Goal: Task Accomplishment & Management: Manage account settings

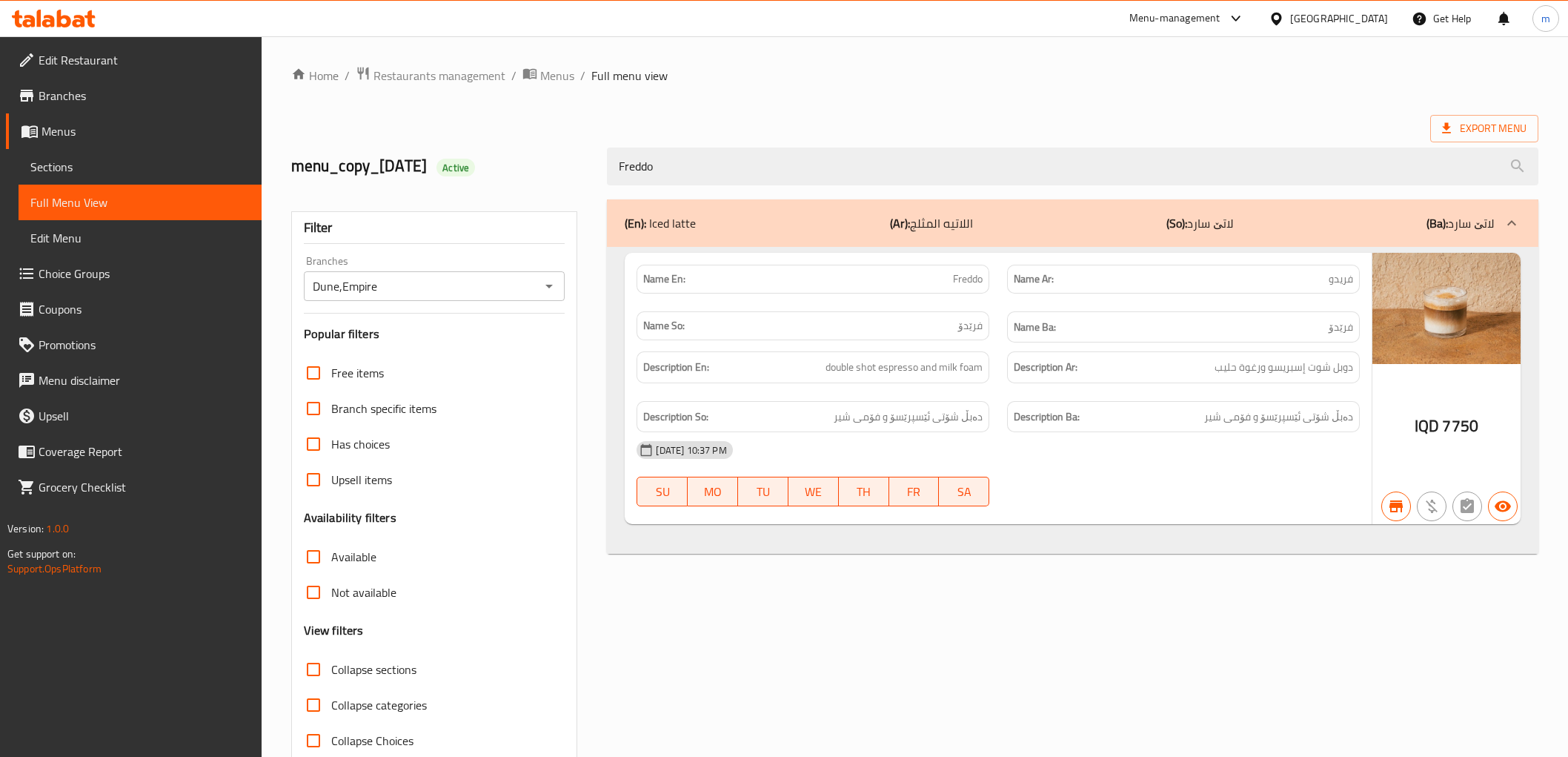
scroll to position [32, 0]
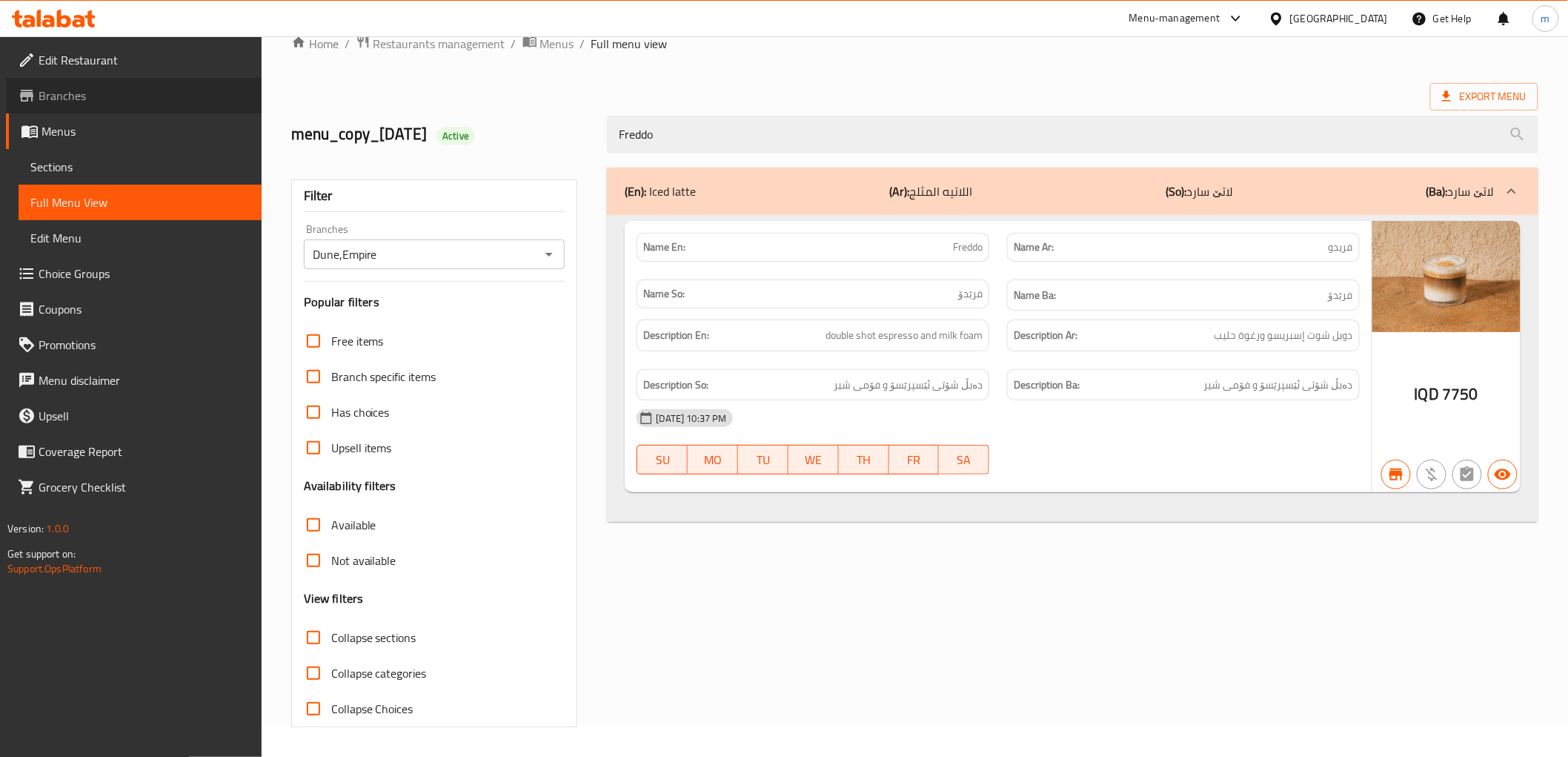
click at [135, 100] on span "Branches" at bounding box center [144, 96] width 211 height 18
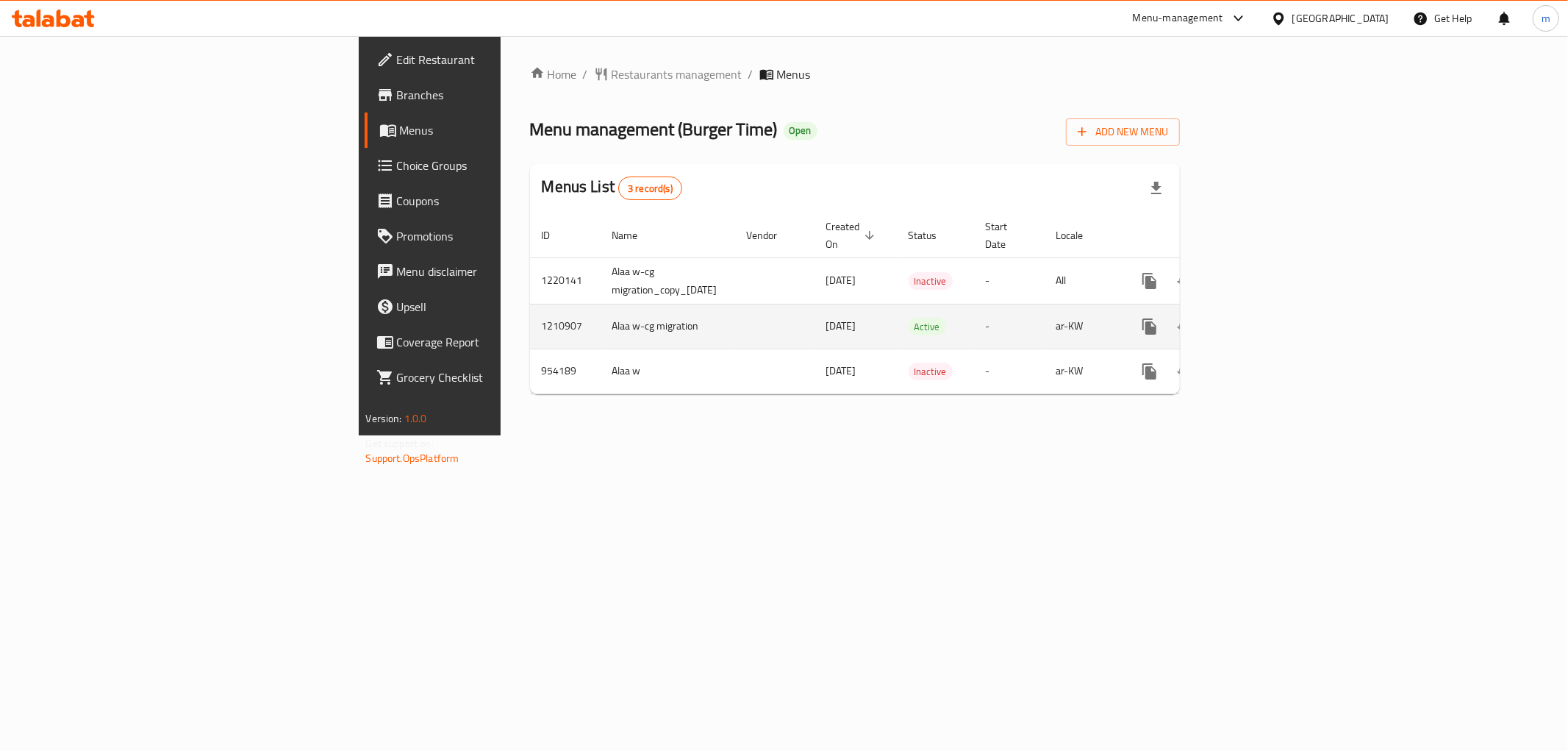
click at [1264, 318] on icon "enhanced table" at bounding box center [1255, 327] width 18 height 18
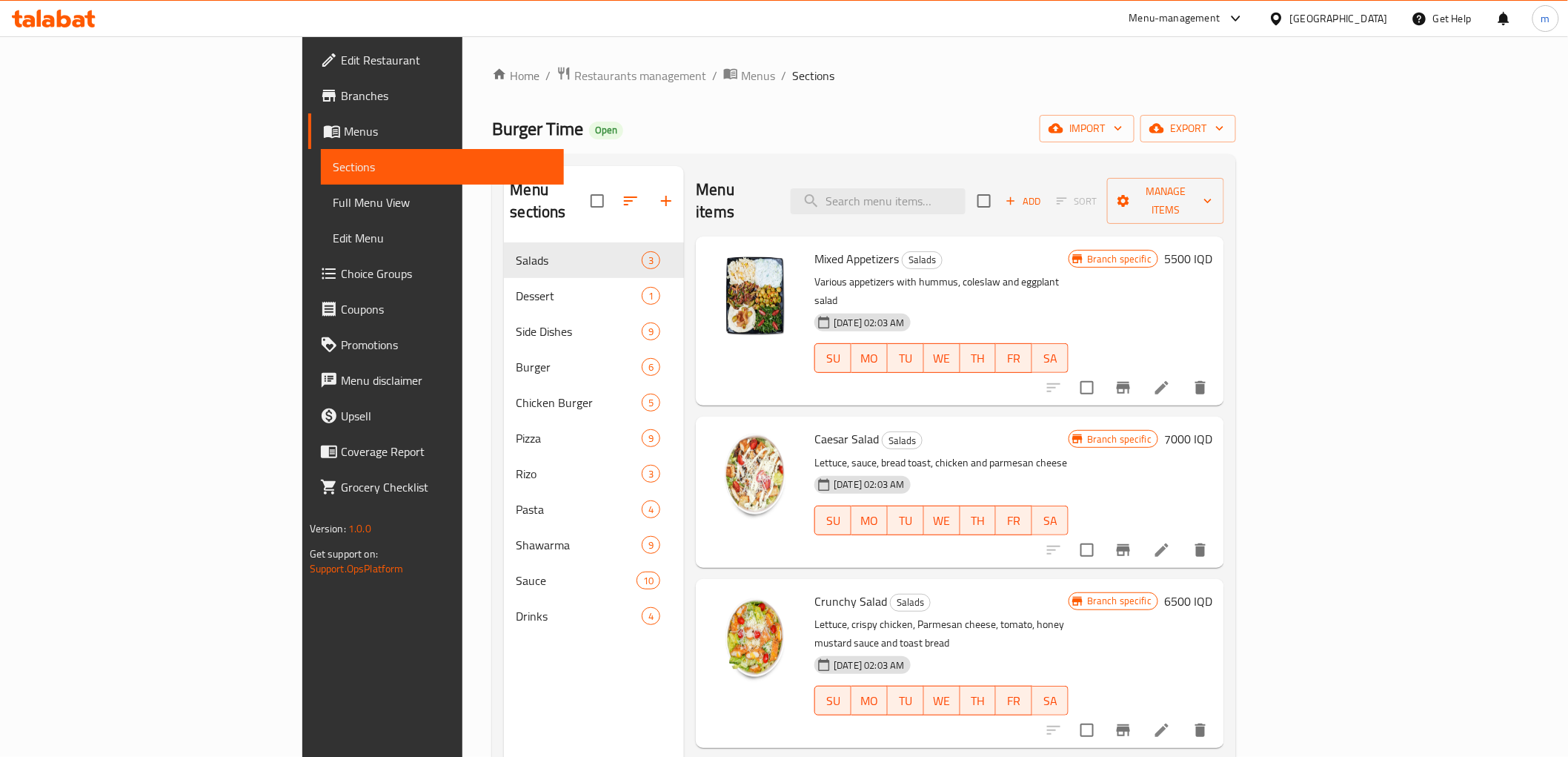
click at [332, 198] on span "Full Menu View" at bounding box center [442, 202] width 219 height 18
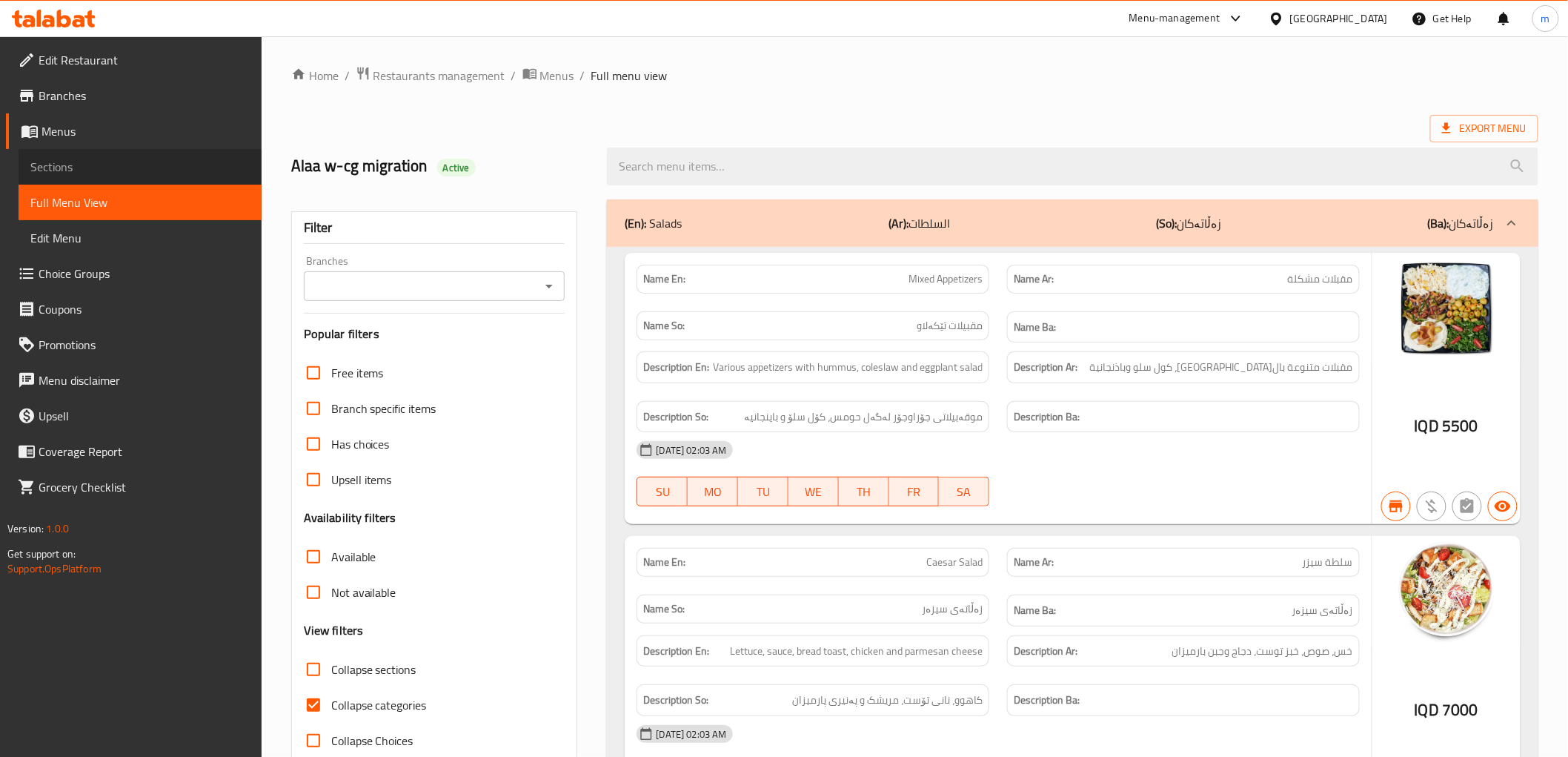
click at [147, 168] on span "Sections" at bounding box center [140, 167] width 219 height 18
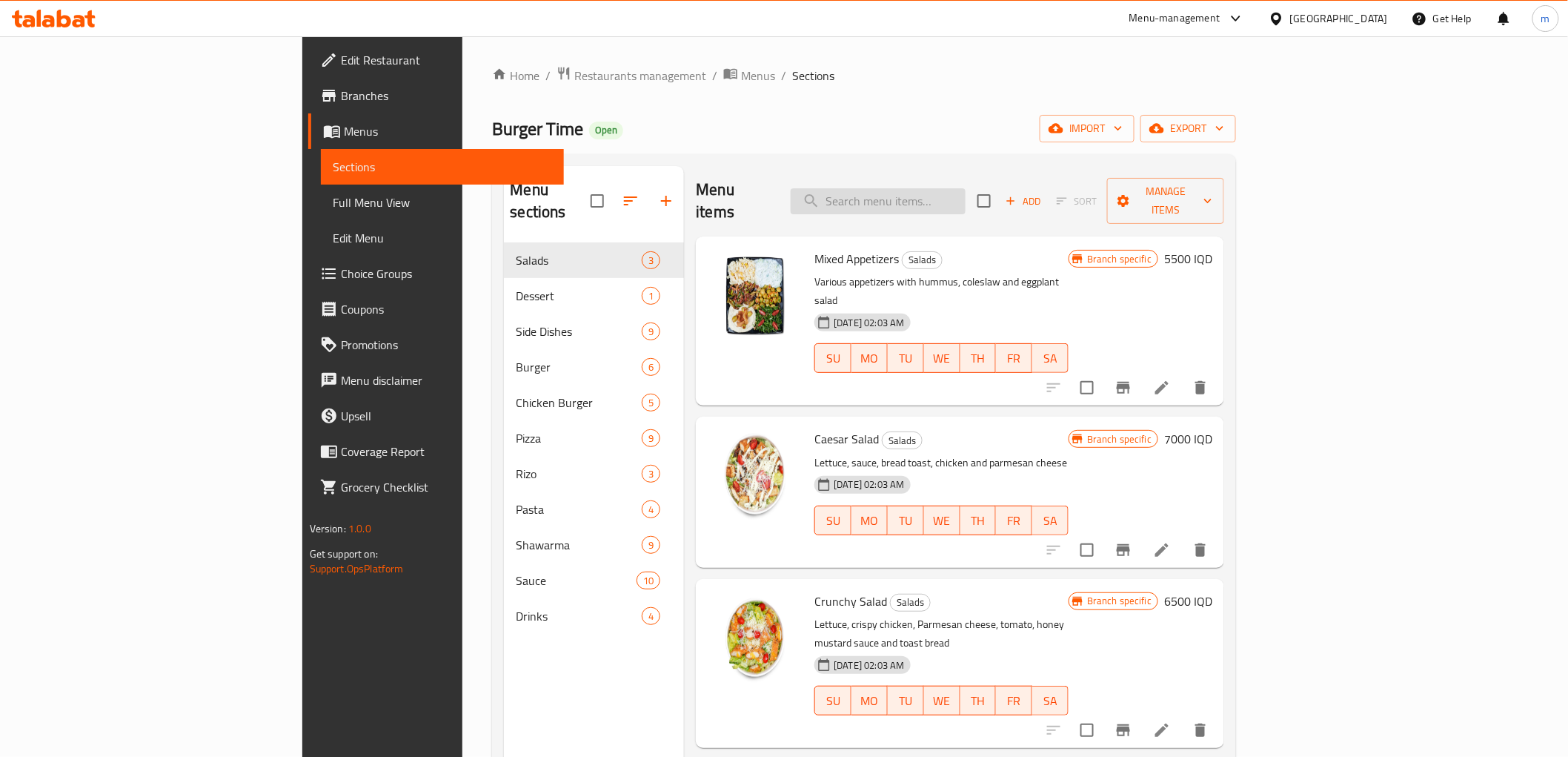
click at [938, 195] on input "search" at bounding box center [878, 201] width 175 height 26
paste input "697715"
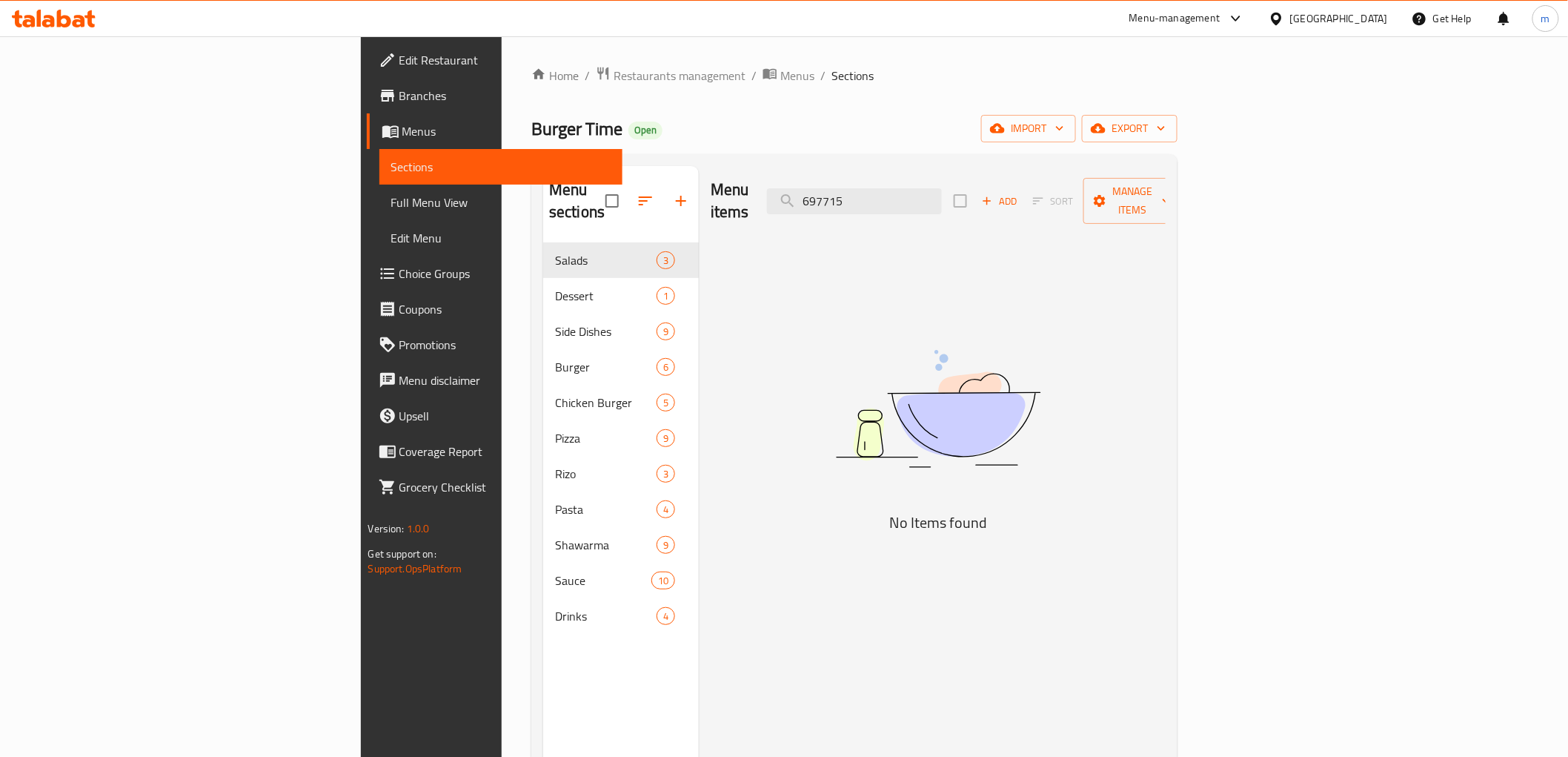
drag, startPoint x: 996, startPoint y: 209, endPoint x: 908, endPoint y: 207, distance: 88.0
click at [908, 207] on div "Menu items 697715 Add Sort Manage items" at bounding box center [938, 201] width 455 height 70
click at [883, 193] on div "Menu items 697715 Add Sort Manage items" at bounding box center [938, 201] width 455 height 70
paste input "Vegetable Pizza"
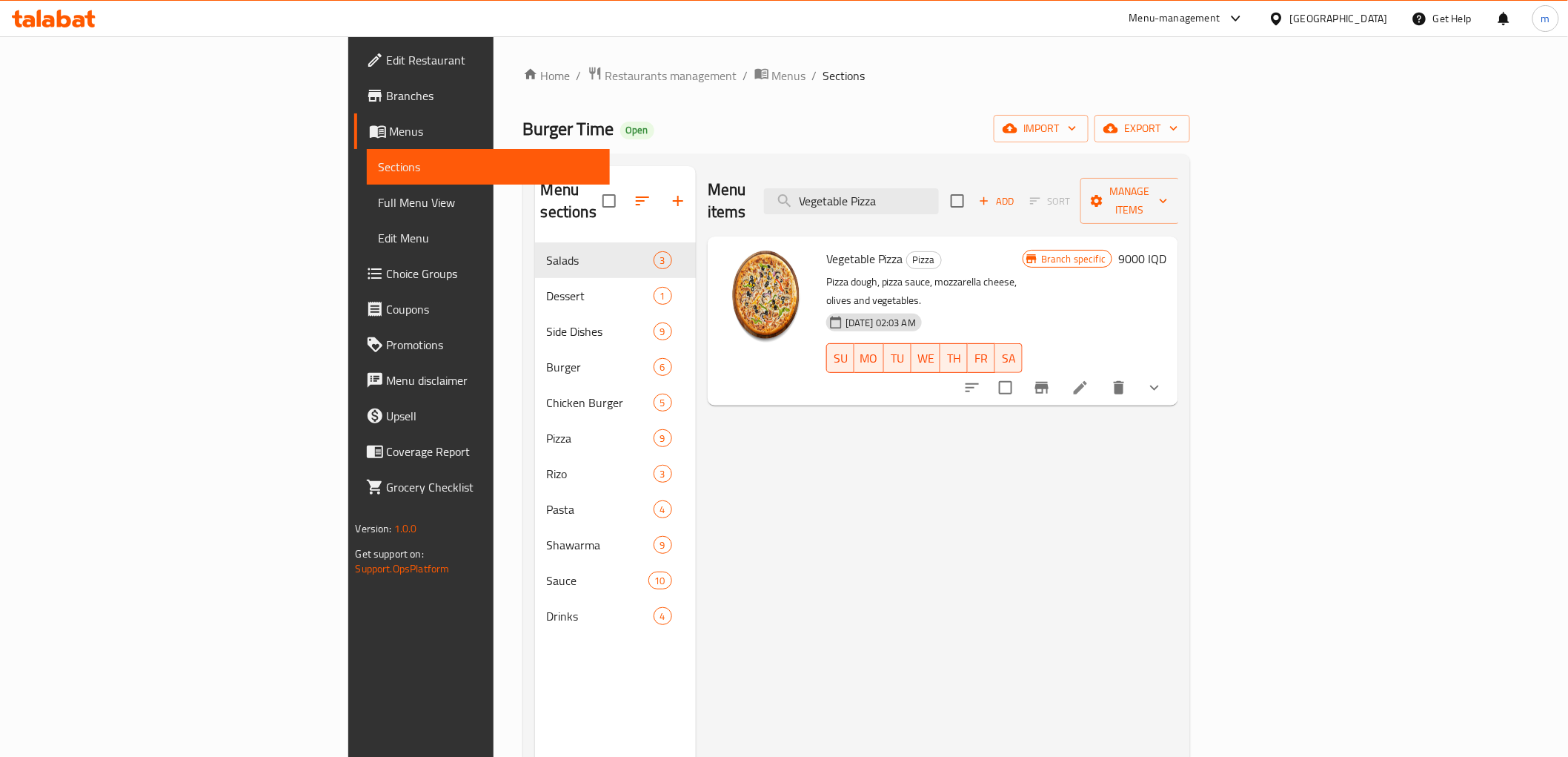
type input "Vegetable Pizza"
click at [1087, 381] on icon at bounding box center [1080, 388] width 13 height 13
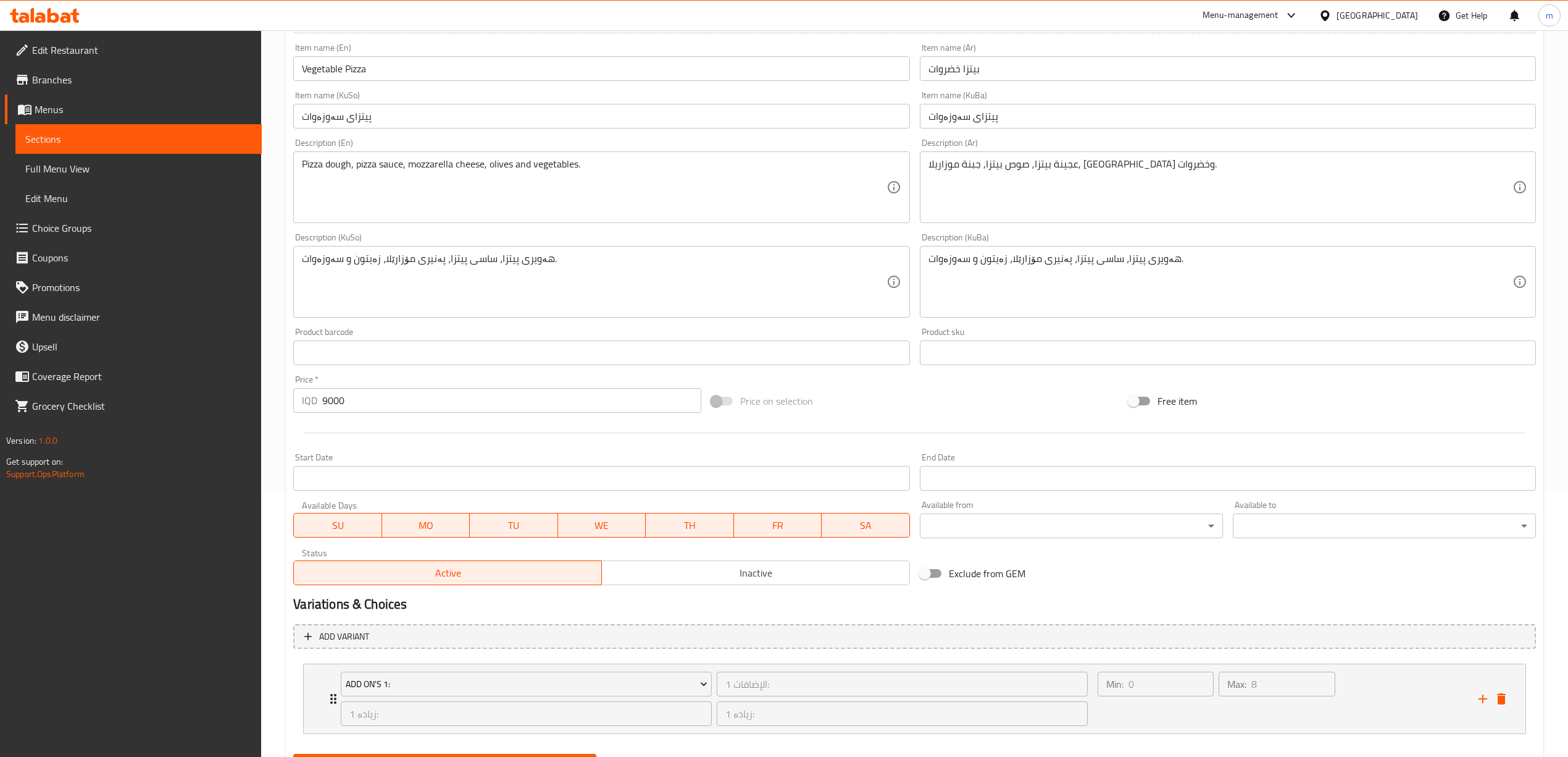
scroll to position [327, 0]
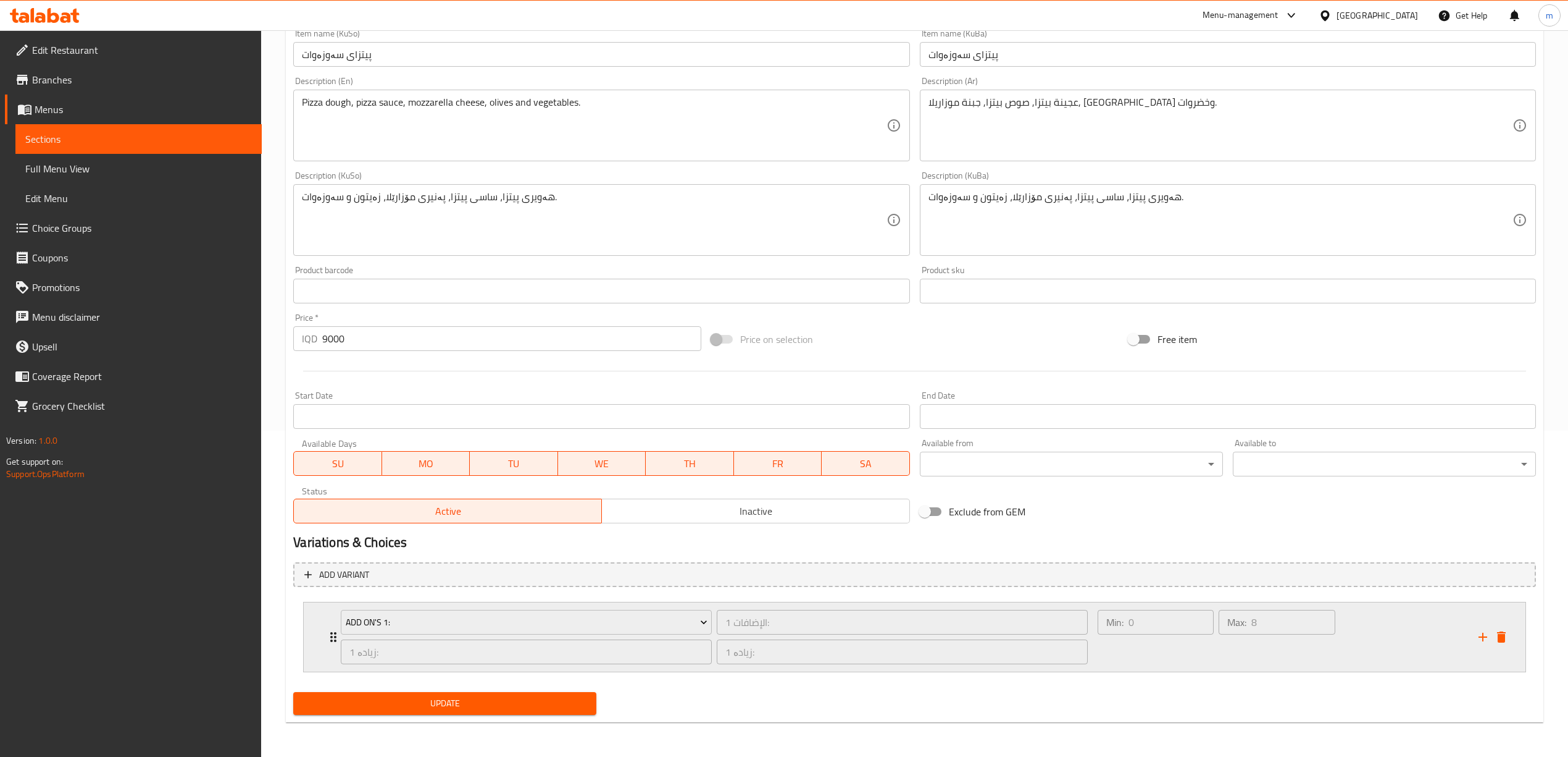
click at [312, 622] on div "Add On's 1: الإضافات 1: ​ زیادە 1: ​ زیادە 1: ​ Min: 0 ​ Max: 8 ​" at bounding box center [914, 637] width 1222 height 69
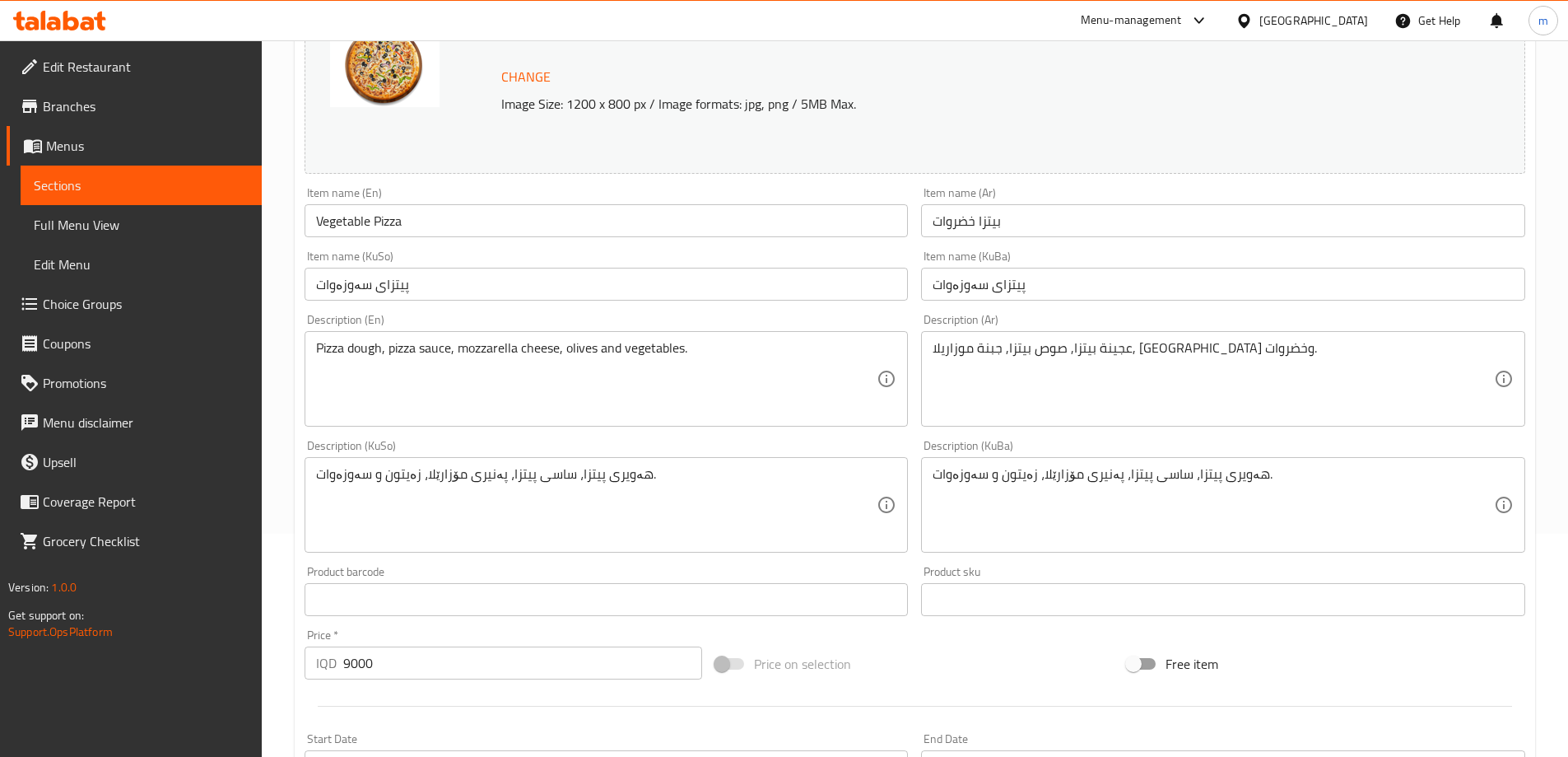
scroll to position [247, 0]
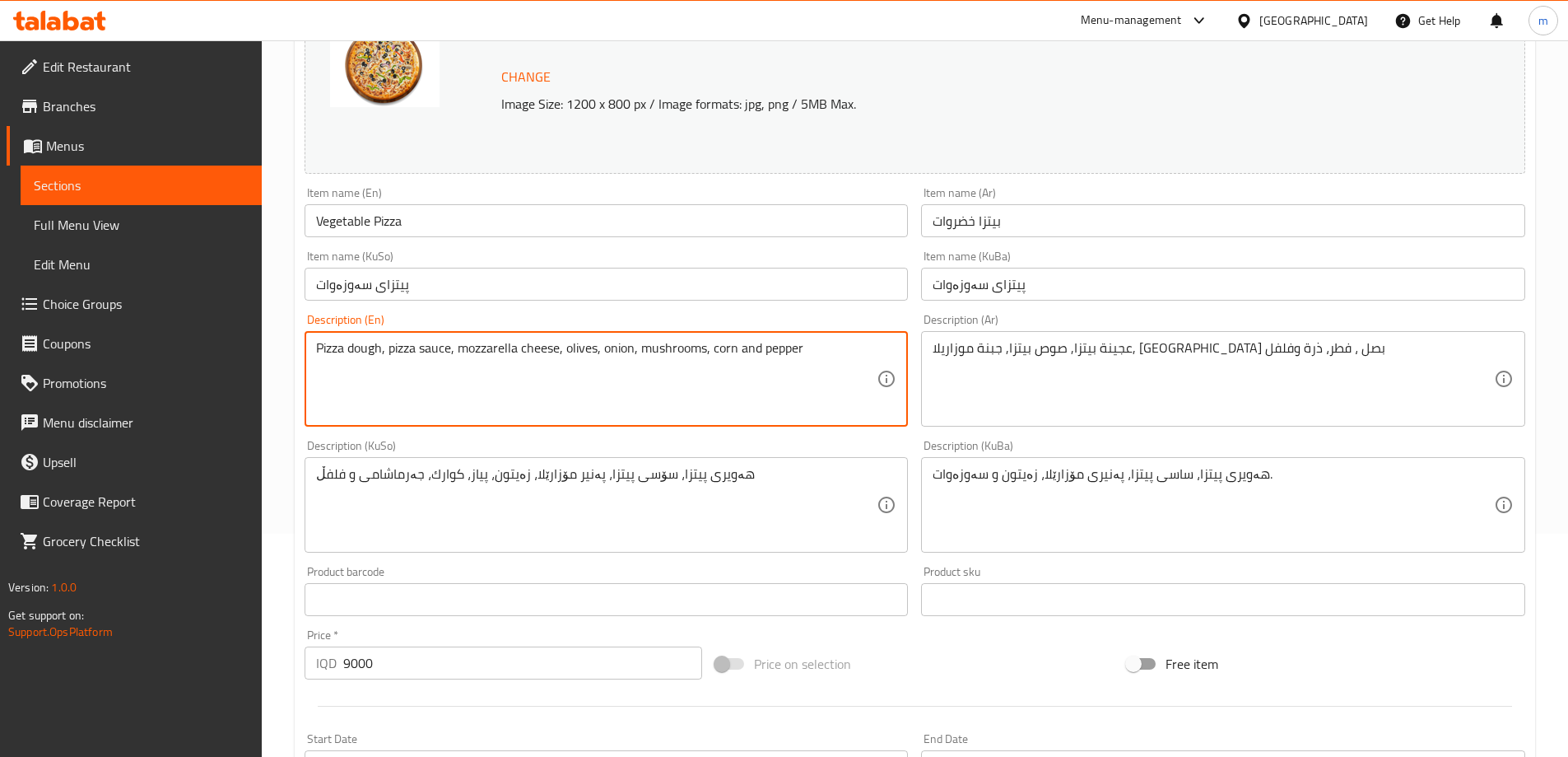
scroll to position [247, 0]
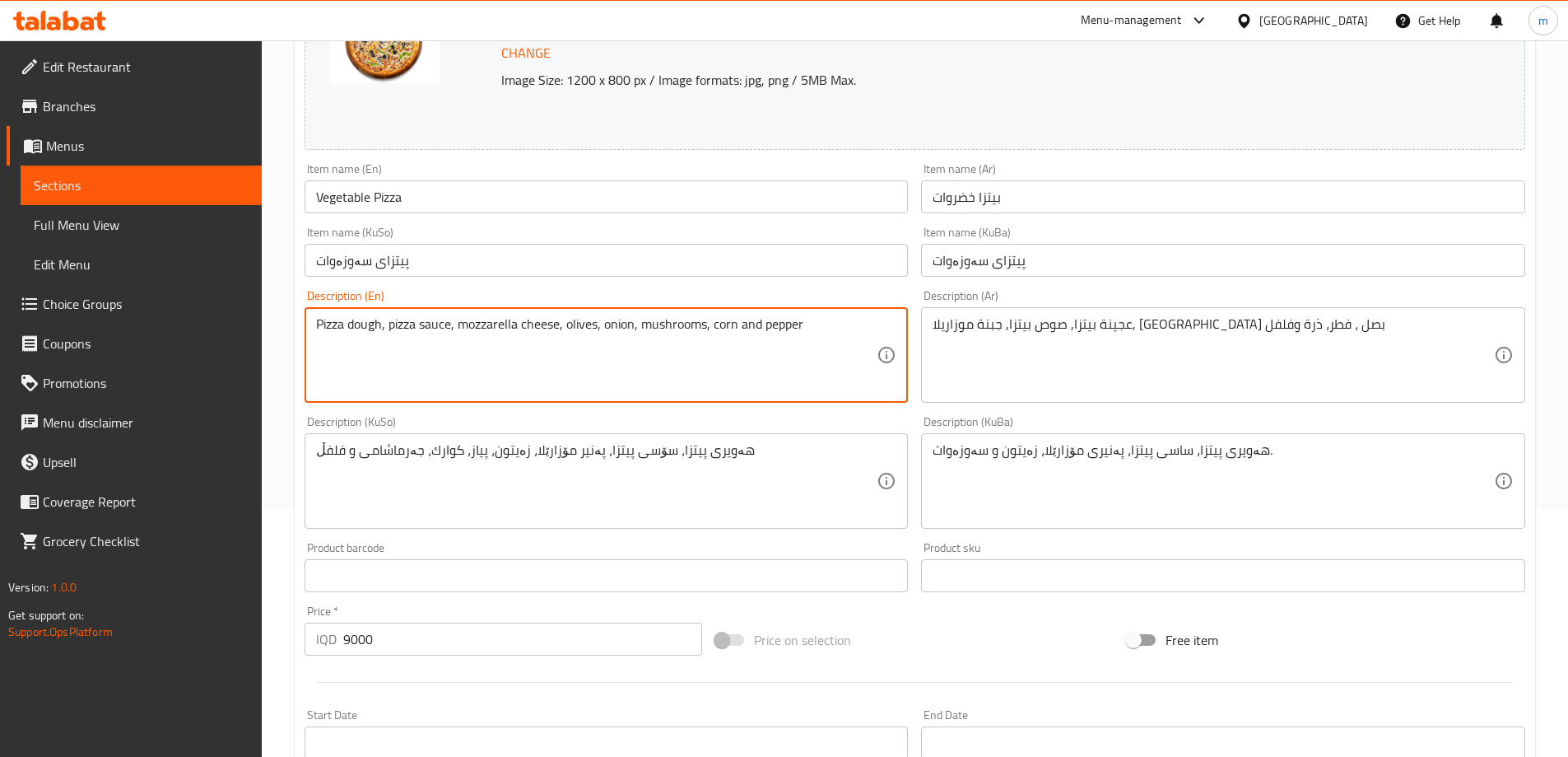
type textarea "Pizza dough, pizza sauce, mozzarella cheese, olives, onion, mushrooms, corn and…"
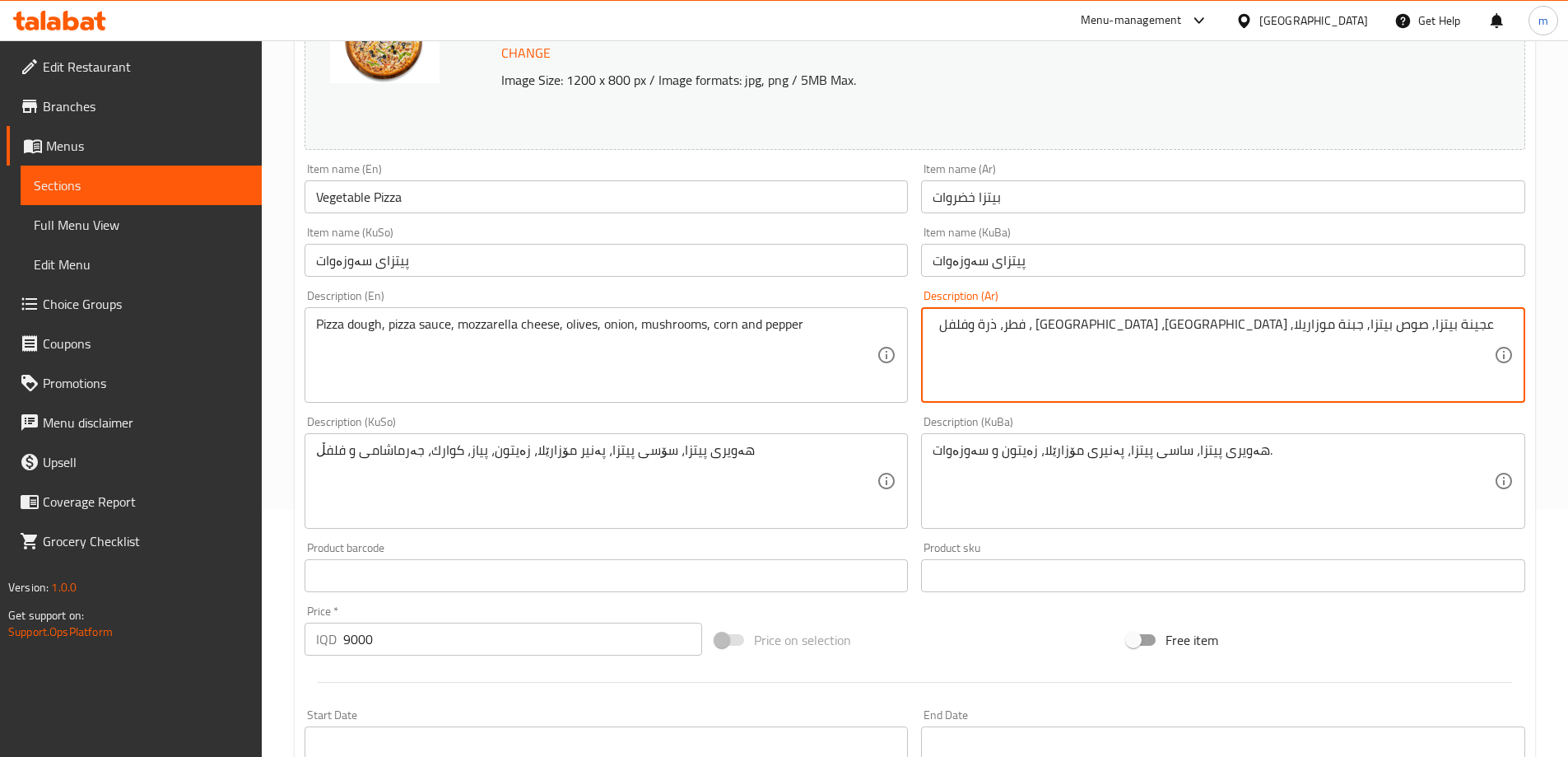
click at [1231, 328] on textarea "عجينة بيتزا, صوص بيتزا, جبنة موزاريلا, [GEOGRAPHIC_DATA]، [GEOGRAPHIC_DATA] ، ف…" at bounding box center [1213, 355] width 561 height 78
type textarea "عجينة بيتزا, صوص بيتزا, جبنة موزاريلا, [GEOGRAPHIC_DATA]، بصل، فطر، ذرة وفلفل"
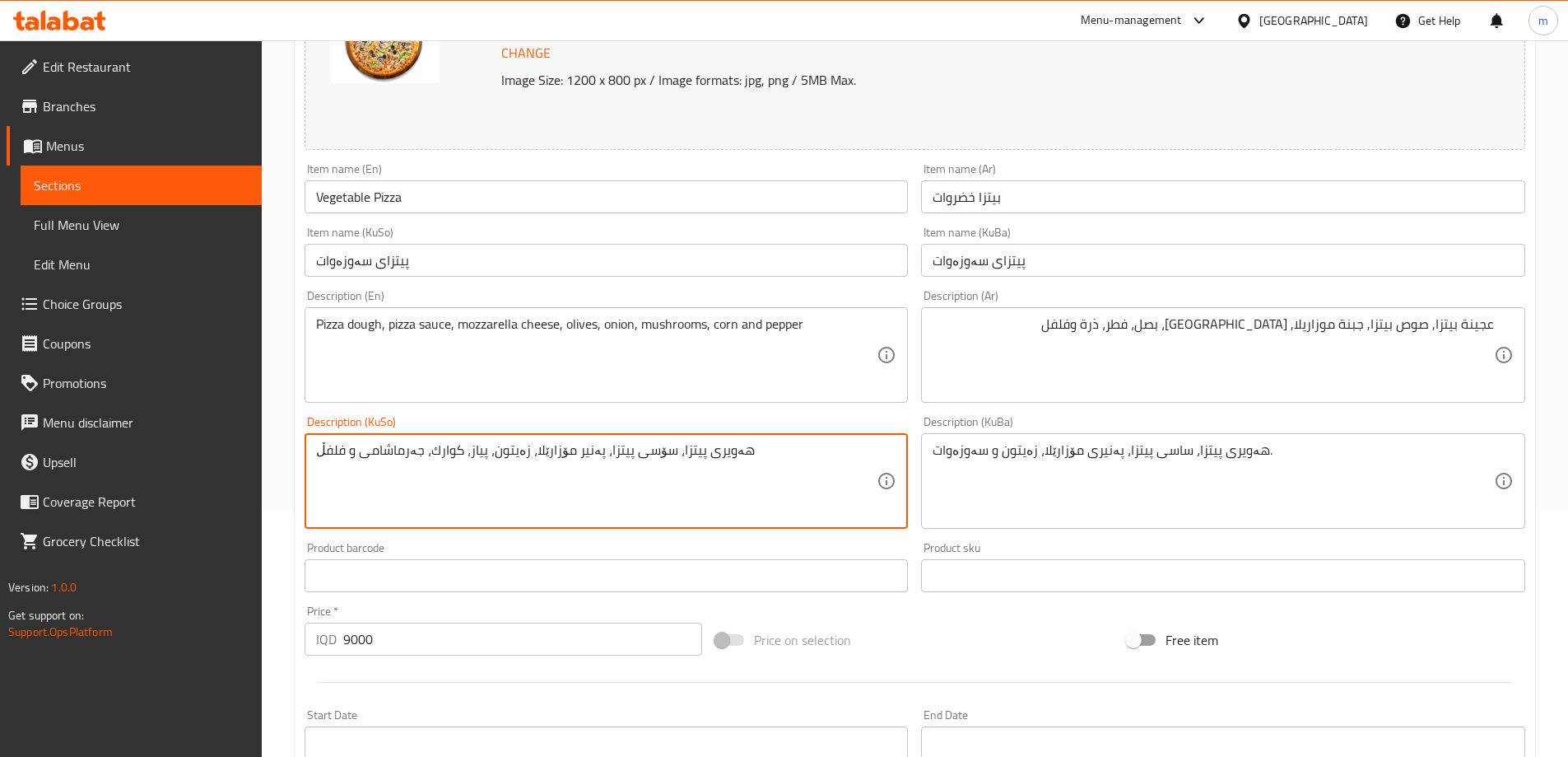
click at [568, 452] on textarea "هەویری پیتزا، سۆسی پیتزا، پەنیر مۆزارێلا، زەیتون، پیاز، کوارك، جەرماشامی و فلفڵ" at bounding box center [596, 482] width 561 height 78
click at [708, 453] on textarea "هەویری پیتزا، سۆسی پیتزا، پەنیر مۆزارێلا، زەیتون، پیاز، کوارك، جەرماشامی و فلفڵ" at bounding box center [596, 482] width 561 height 78
click at [559, 452] on textarea "هەویری پیتزا، سۆسی پیتزا، پەنیری مۆزارێلا، زەیتون، پیاز، کوارك، جەرماشامی و فلفڵ" at bounding box center [596, 482] width 561 height 78
click at [441, 456] on textarea "هەویری پیتزا، سۆسی پیتزا، پەنیری مۆزارێلا، زەیتون، پیاز، کوارگ، گەنماشامی و فلفڵ" at bounding box center [596, 482] width 561 height 78
click at [520, 450] on textarea "هەویری پیتزا، سۆسی پیتزا، پەنیری مۆزارێلا، زەیتون، پیاز، کوارگ، گەنماشامی و بیب…" at bounding box center [596, 482] width 561 height 78
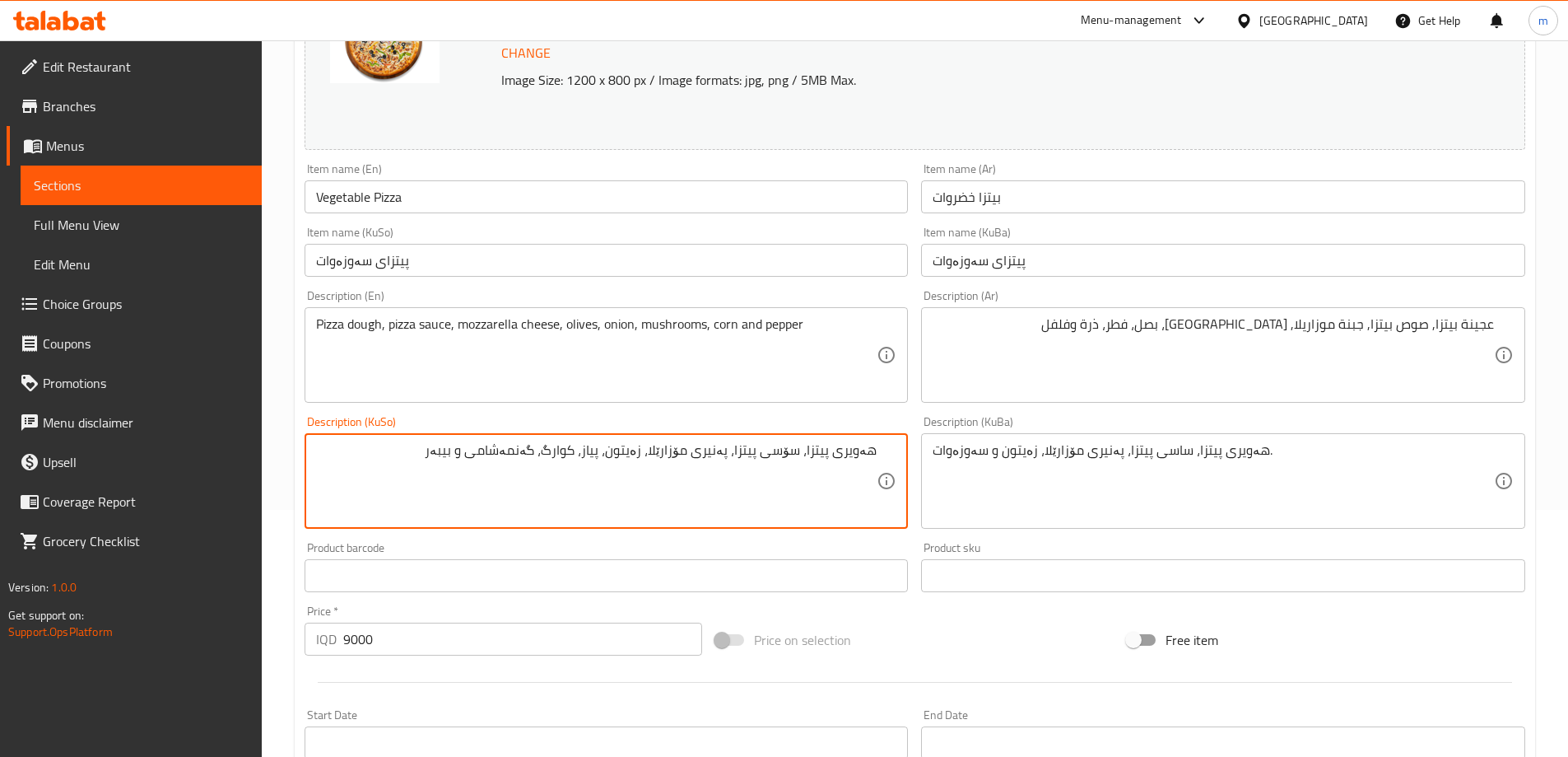
drag, startPoint x: 444, startPoint y: 448, endPoint x: 947, endPoint y: 447, distance: 503.0
click at [947, 447] on div "Change Image Size: 1200 x 800 px / Image formats: jpg, png / 5MB Max. Item name…" at bounding box center [915, 430] width 1234 height 923
type textarea "هەویری پیتزا، سۆسی پیتزا، پەنیری مۆزارێلا، زەیتون، پیاز، کوارگ، گەنمەشامی و بیب…"
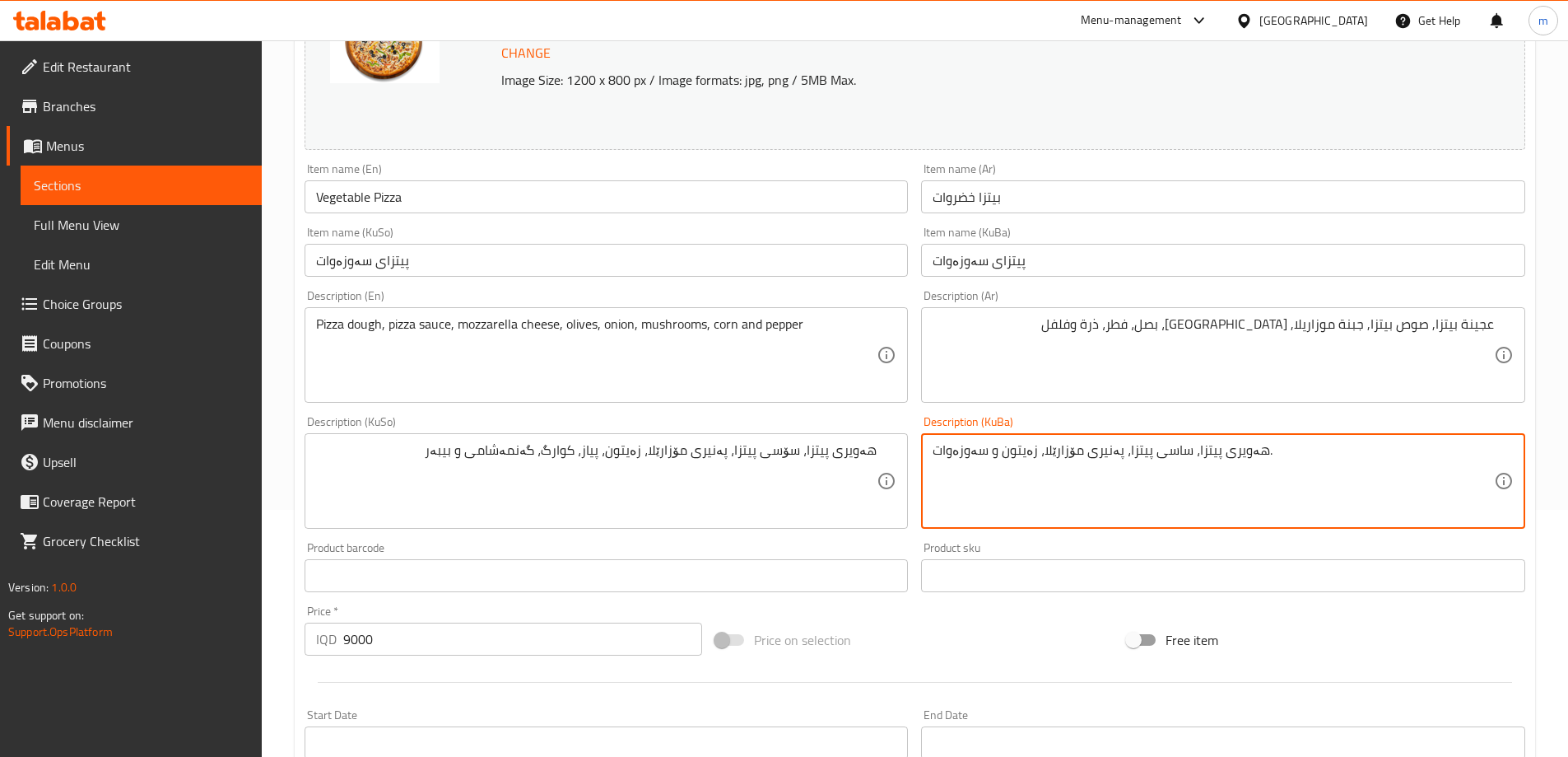
paste textarea "ۆسی پیتزا، پەنیری مۆزارێلا، زەیتون، پیاز، کوارگ، گەنمەشامی و بیبەر"
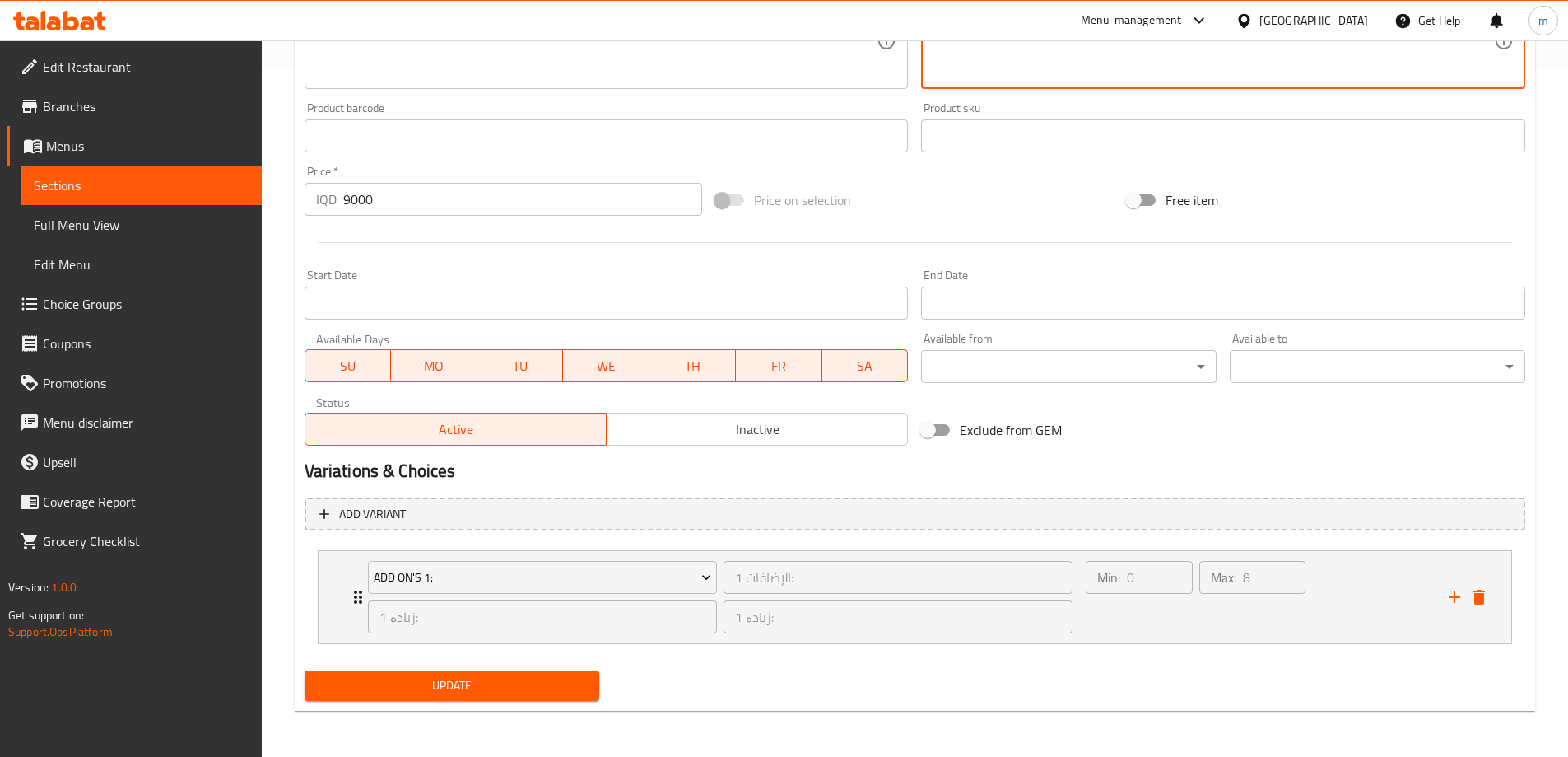
type textarea "هەویری پیتزا، سۆسی پیتزا، پەنیری مۆزارێلا، زەیتون، پیاز، کوارگ، گەنمەشامی و بیب…"
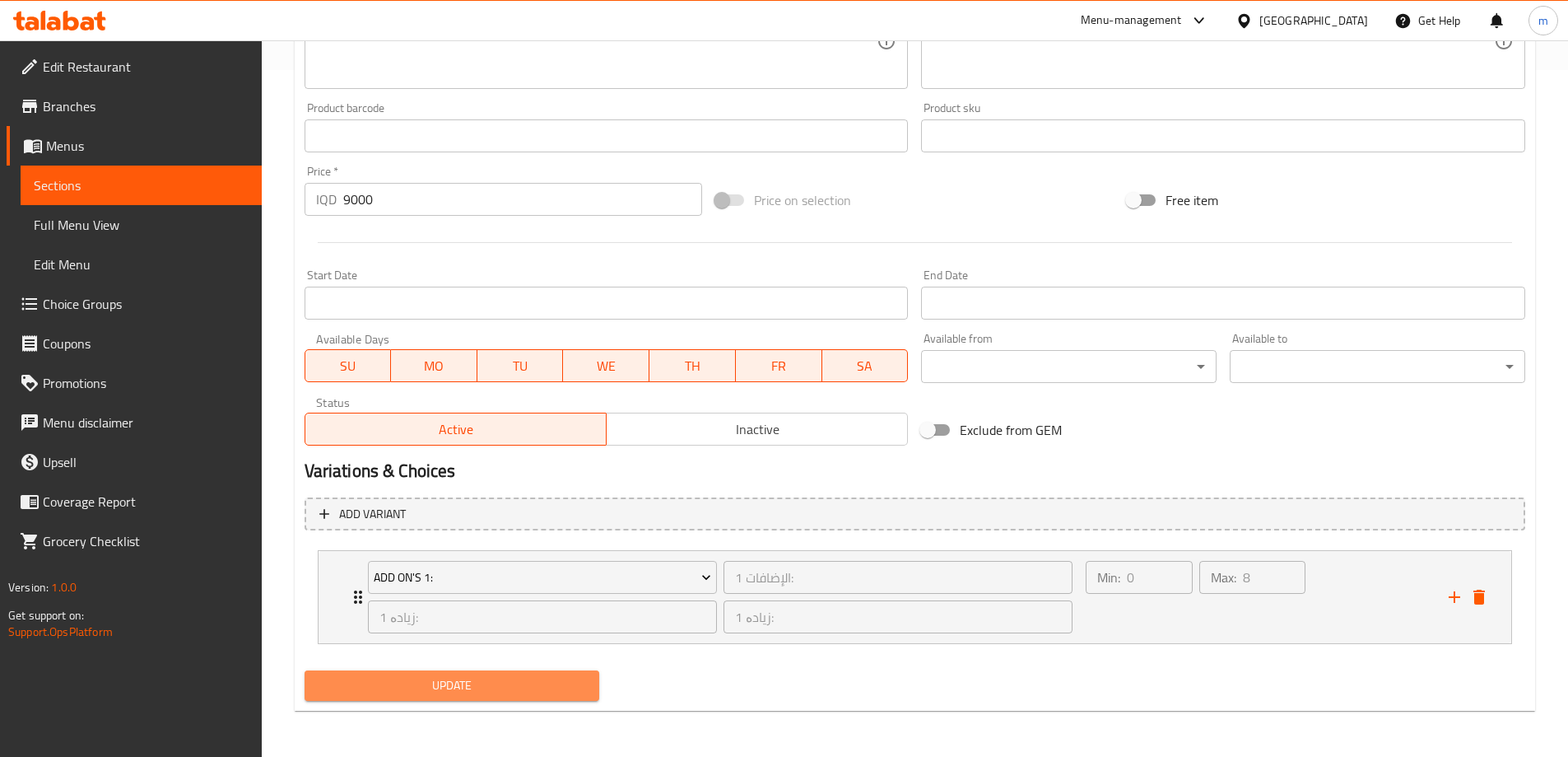
click at [531, 694] on span "Update" at bounding box center [452, 685] width 269 height 21
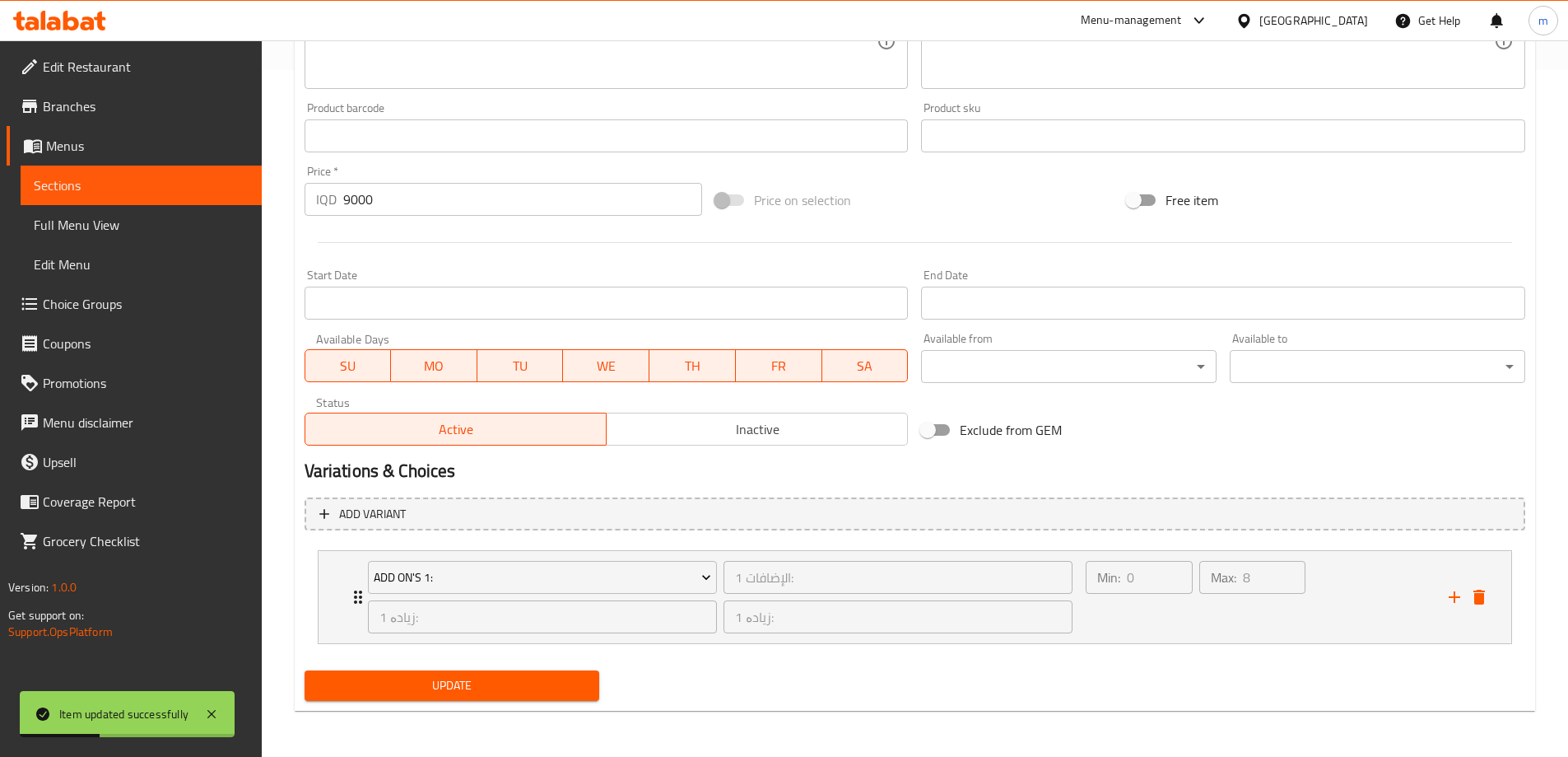
click at [206, 215] on span "Full Menu View" at bounding box center [141, 225] width 214 height 20
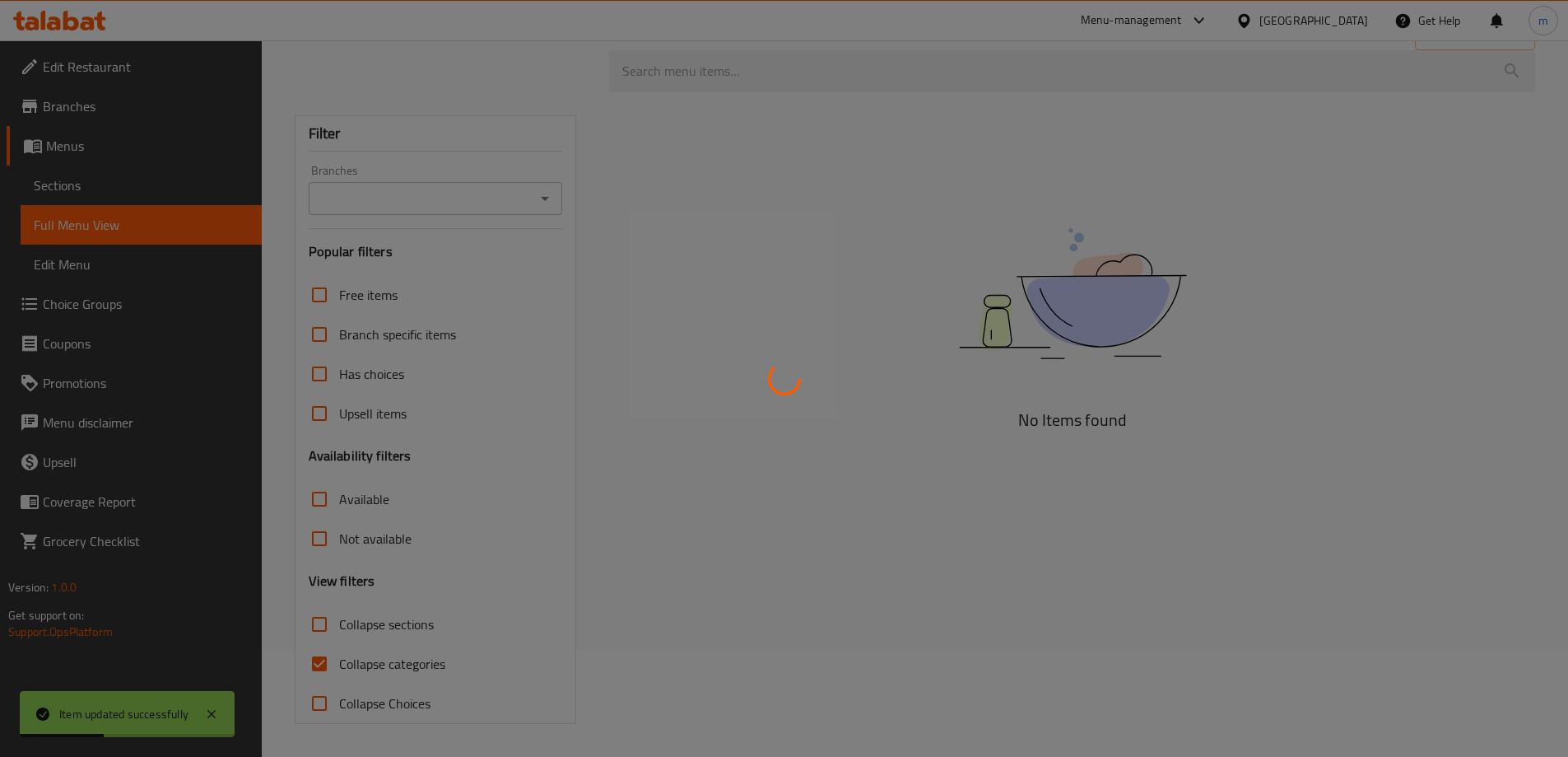
scroll to position [108, 0]
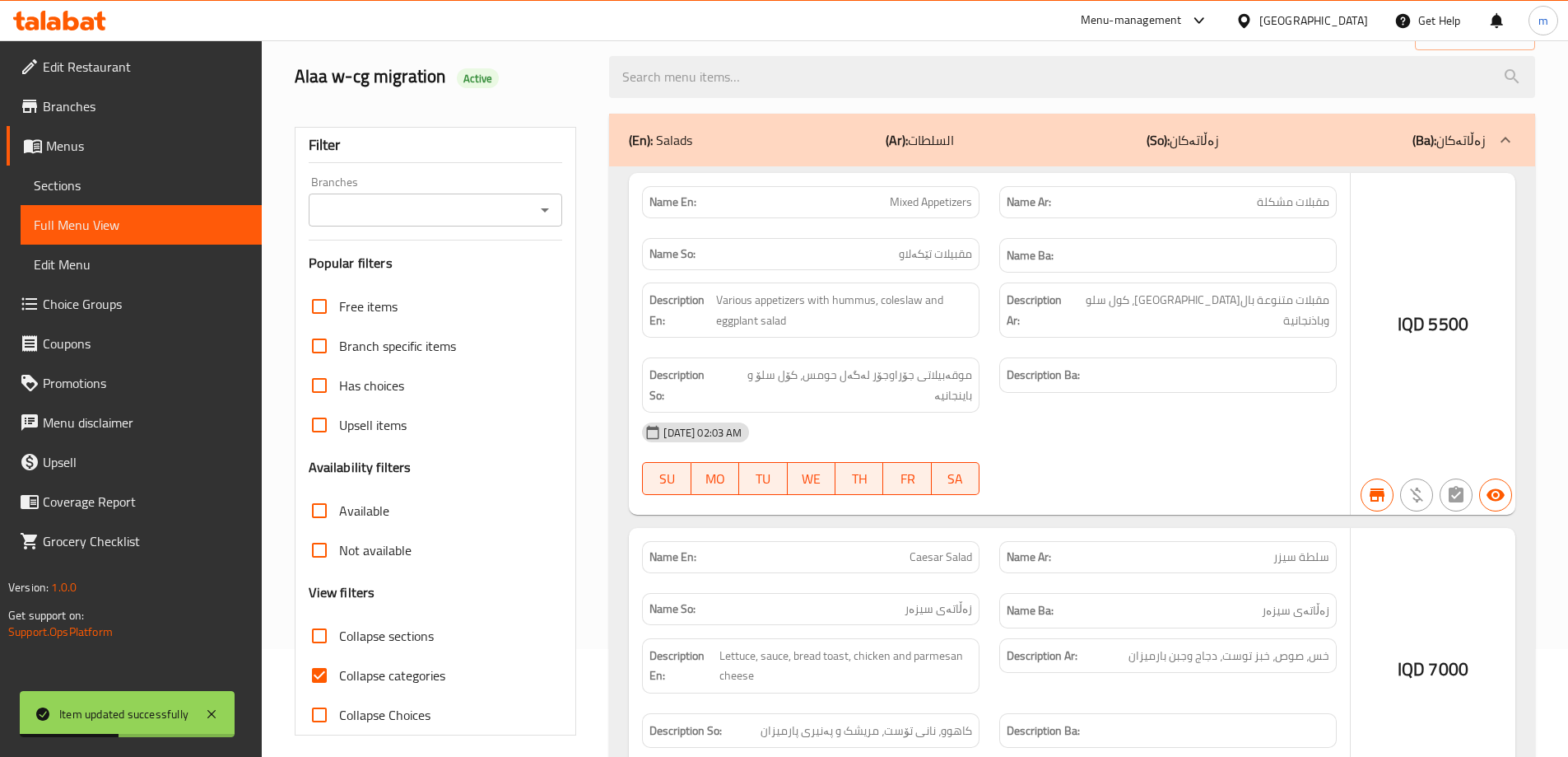
click at [545, 205] on div at bounding box center [784, 378] width 1568 height 757
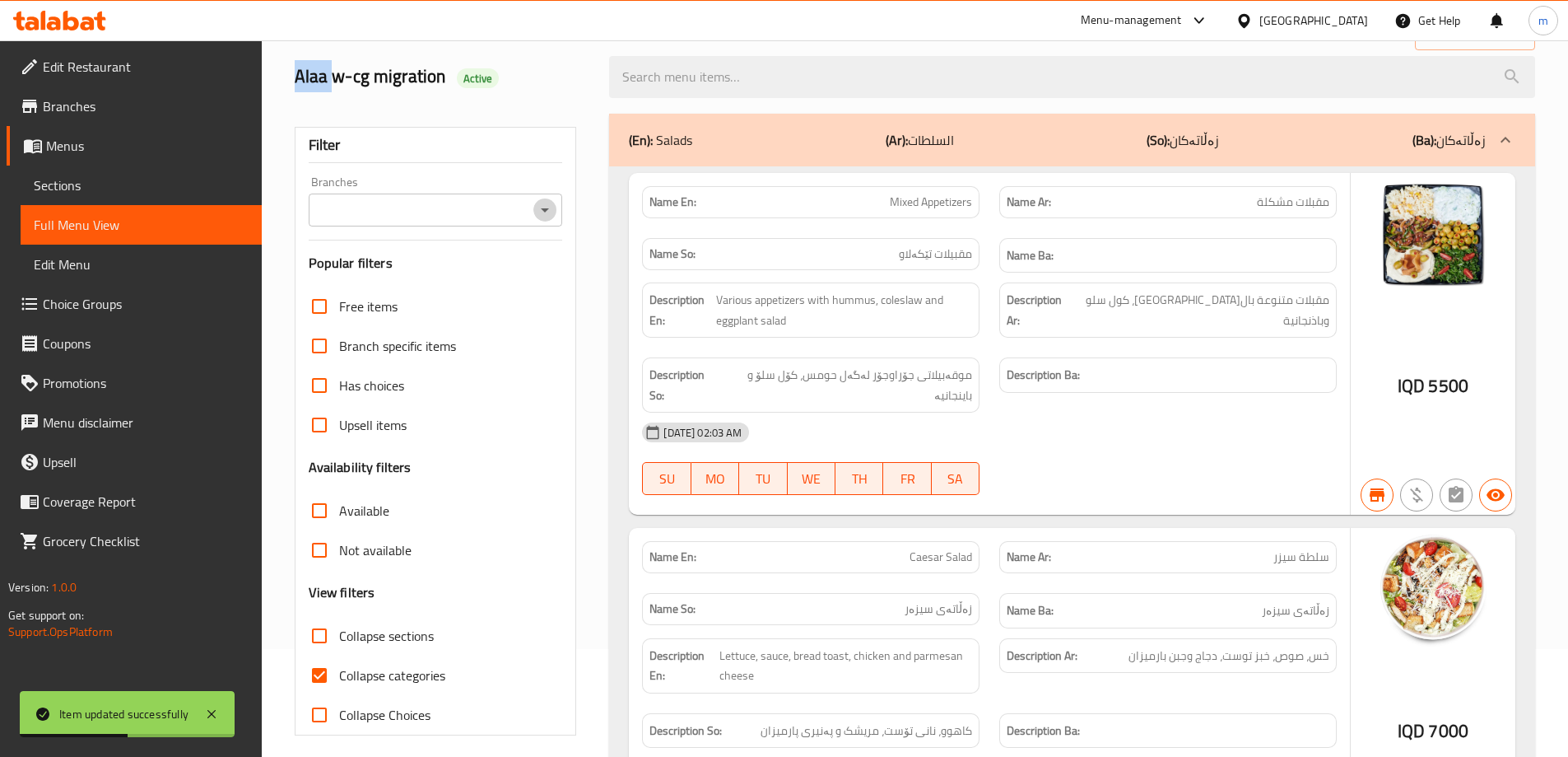
click at [543, 210] on icon "Open" at bounding box center [545, 210] width 8 height 4
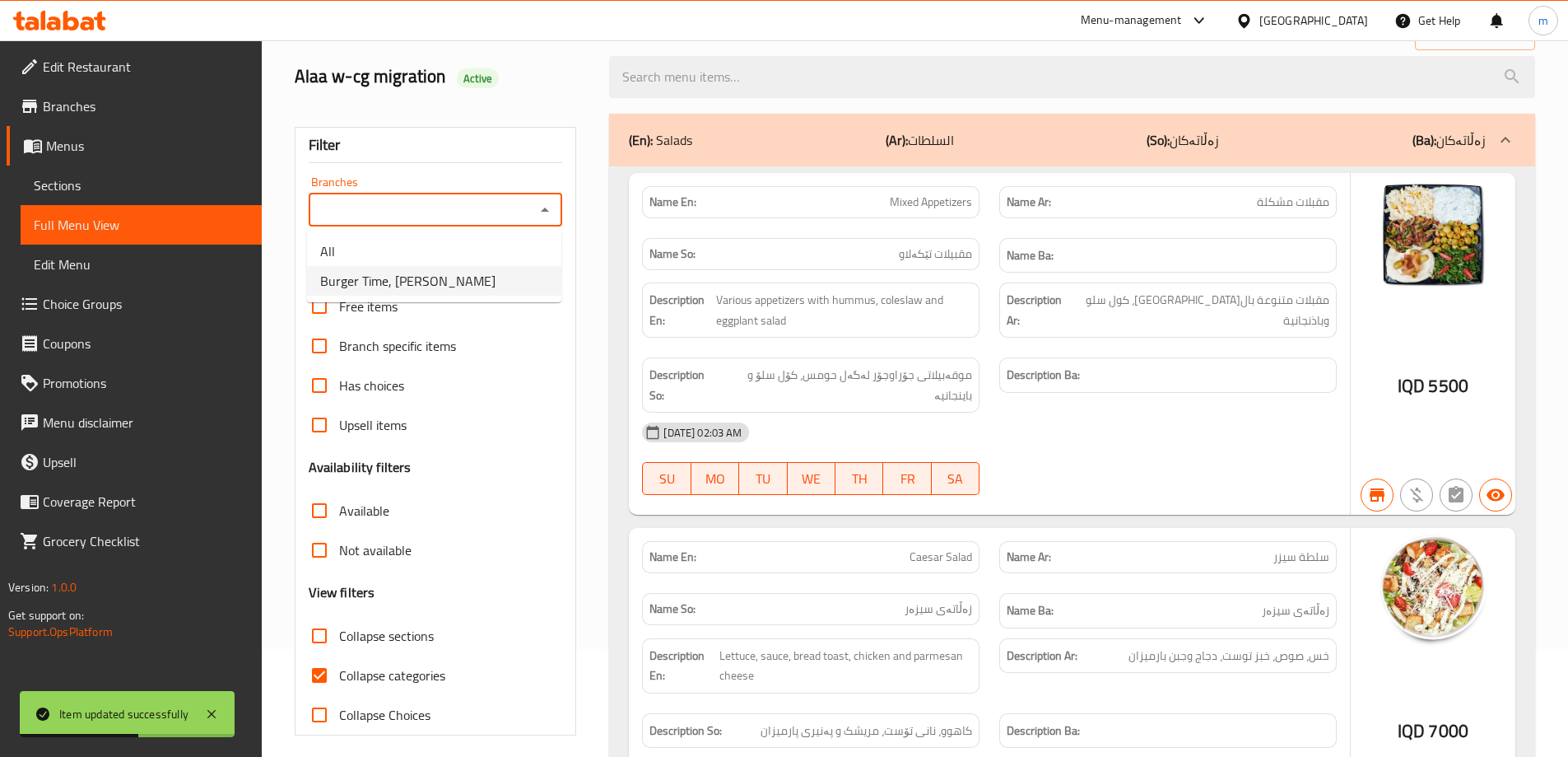
click at [499, 270] on li "Burger Time, [PERSON_NAME]" at bounding box center [434, 281] width 254 height 30
type input "Burger Time, [PERSON_NAME]"
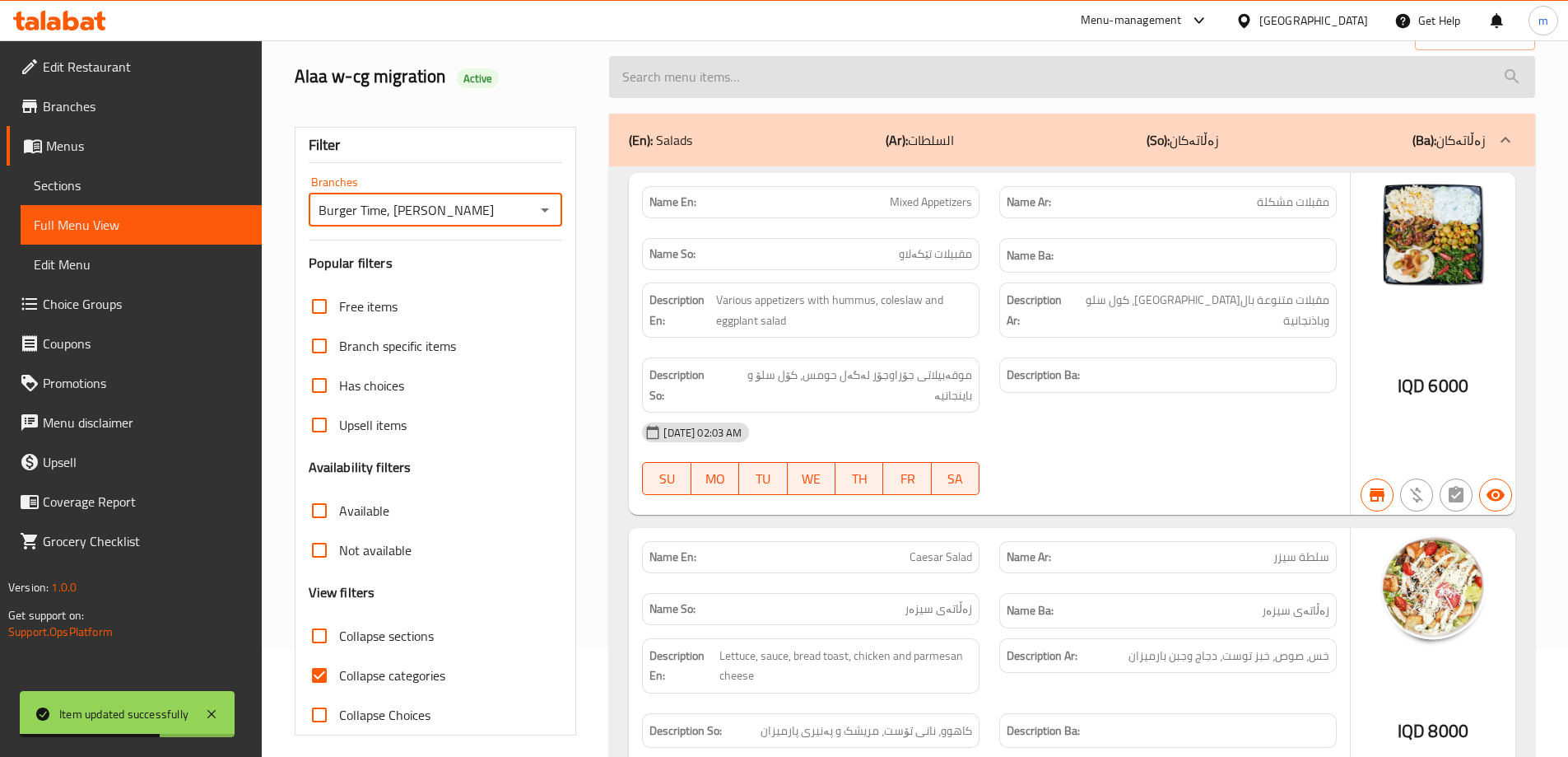
click at [937, 81] on input "search" at bounding box center [1072, 77] width 926 height 42
paste input "Vegetable Pizza"
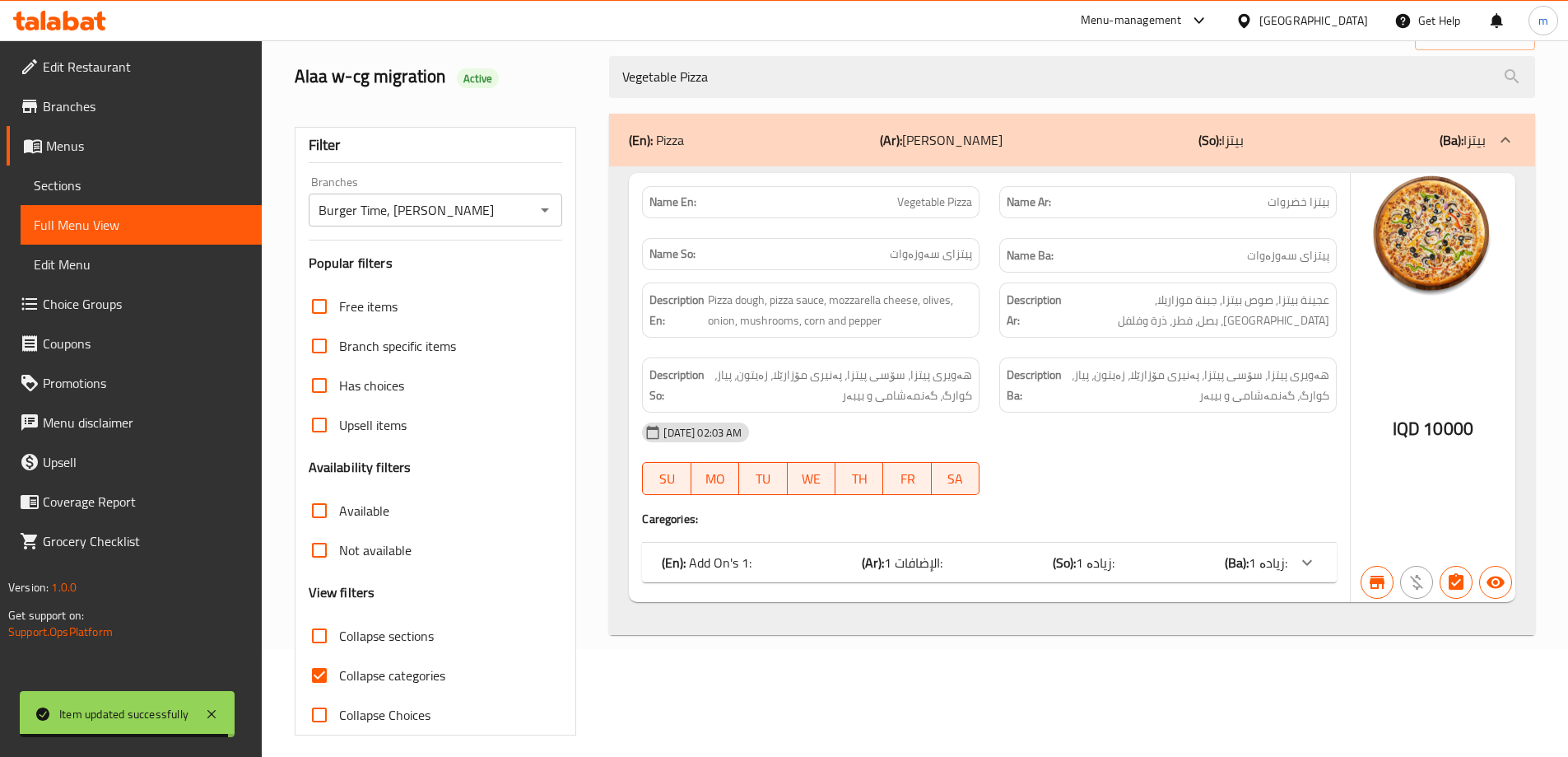
type input "Vegetable Pizza"
click at [313, 675] on input "Collapse categories" at bounding box center [319, 675] width 40 height 40
checkbox input "false"
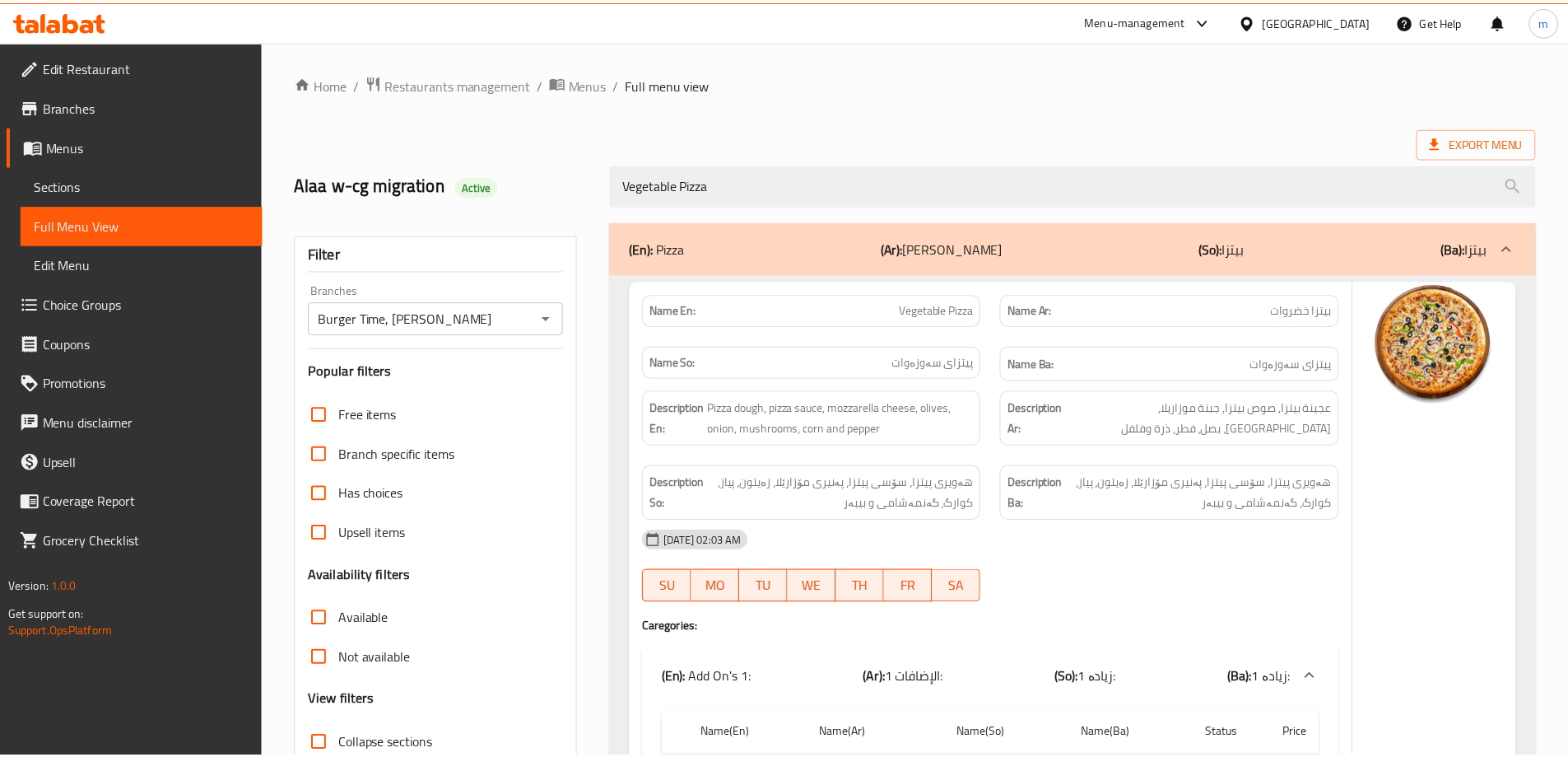
scroll to position [537, 0]
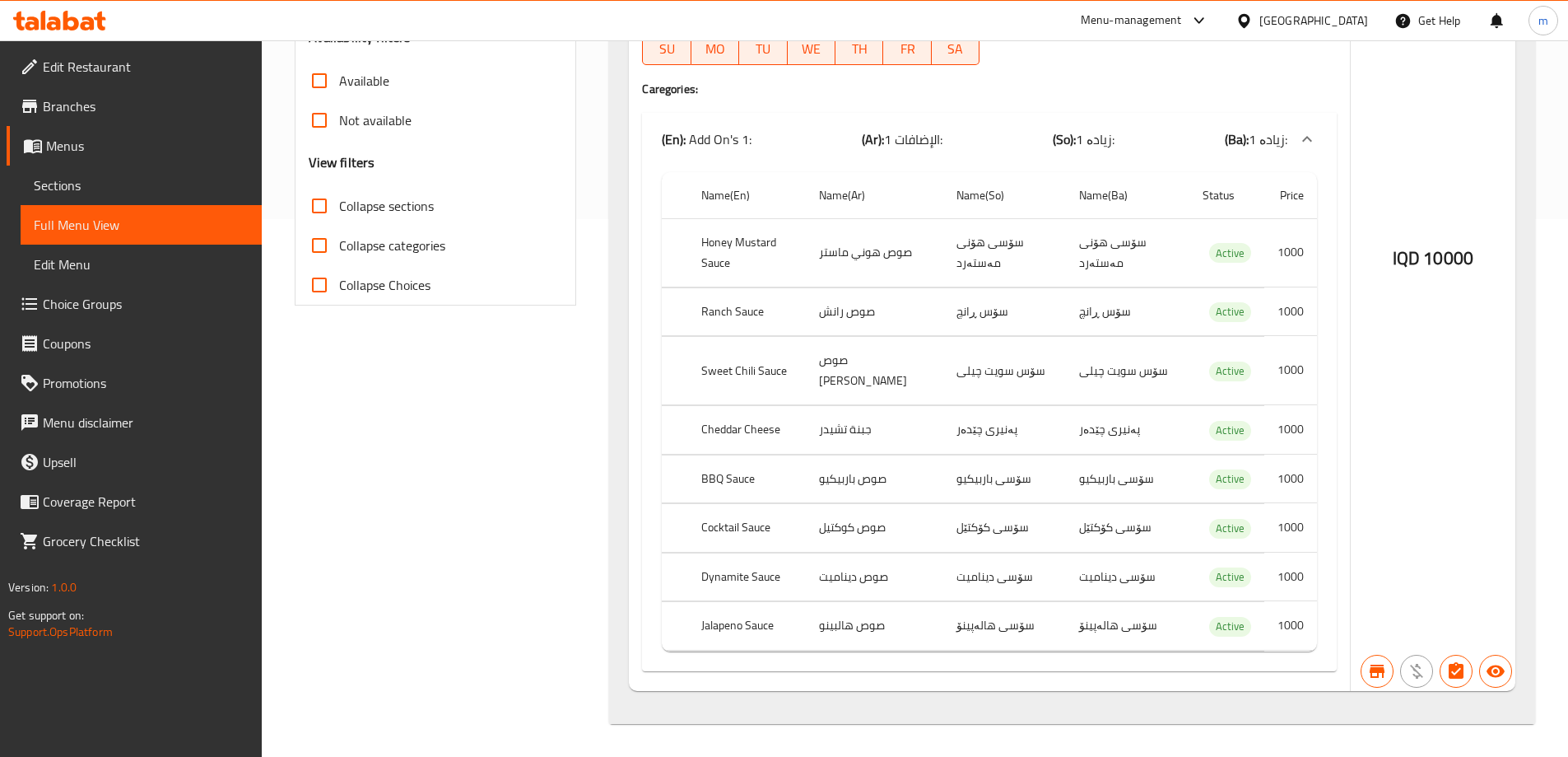
click at [646, 228] on div "Name(En) Name(Ar) Name(So) Name(Ba) Status Price Honey Mustard Sauce صوص هوني م…" at bounding box center [989, 418] width 695 height 506
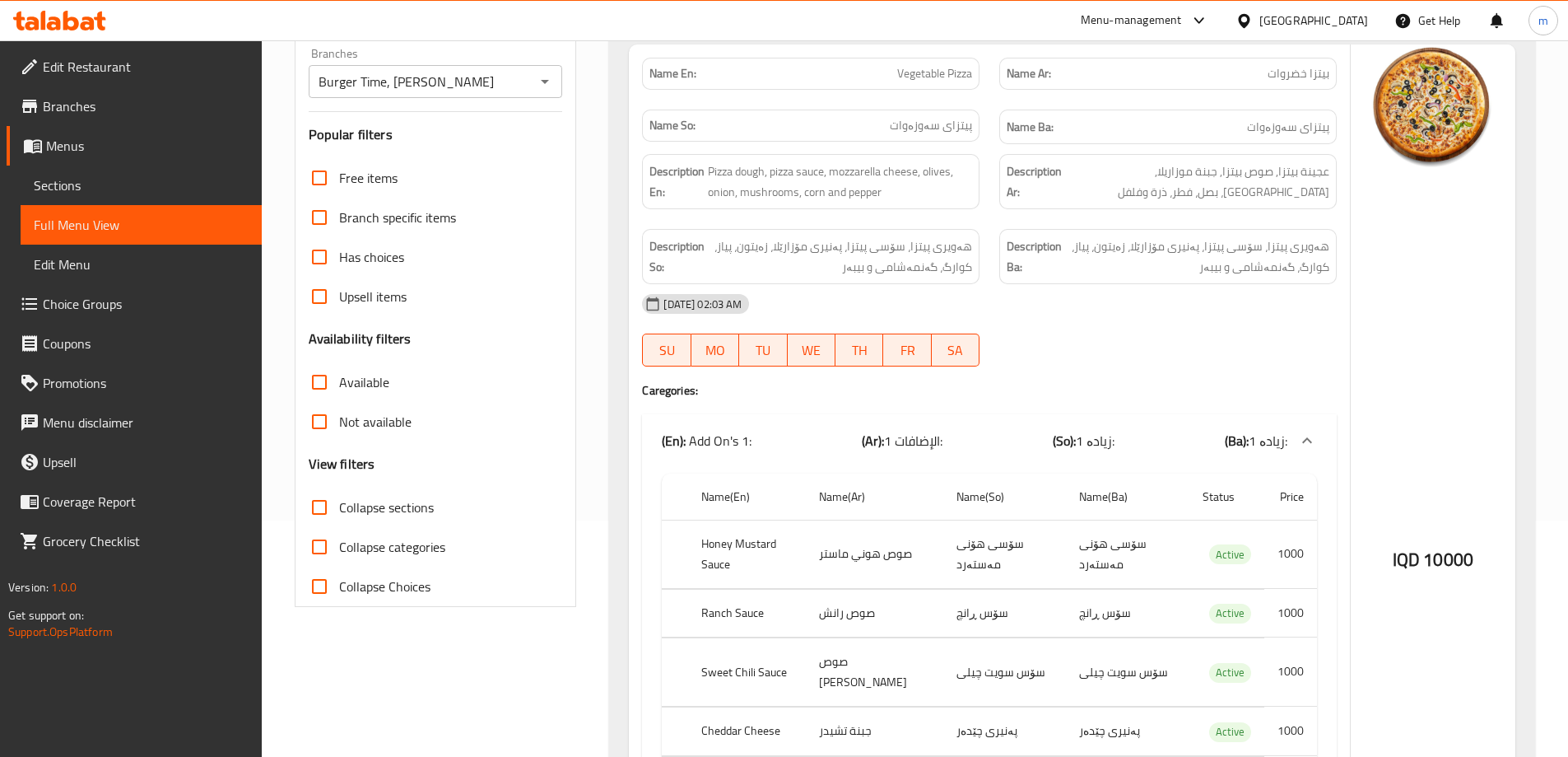
scroll to position [43, 0]
